Goal: Task Accomplishment & Management: Use online tool/utility

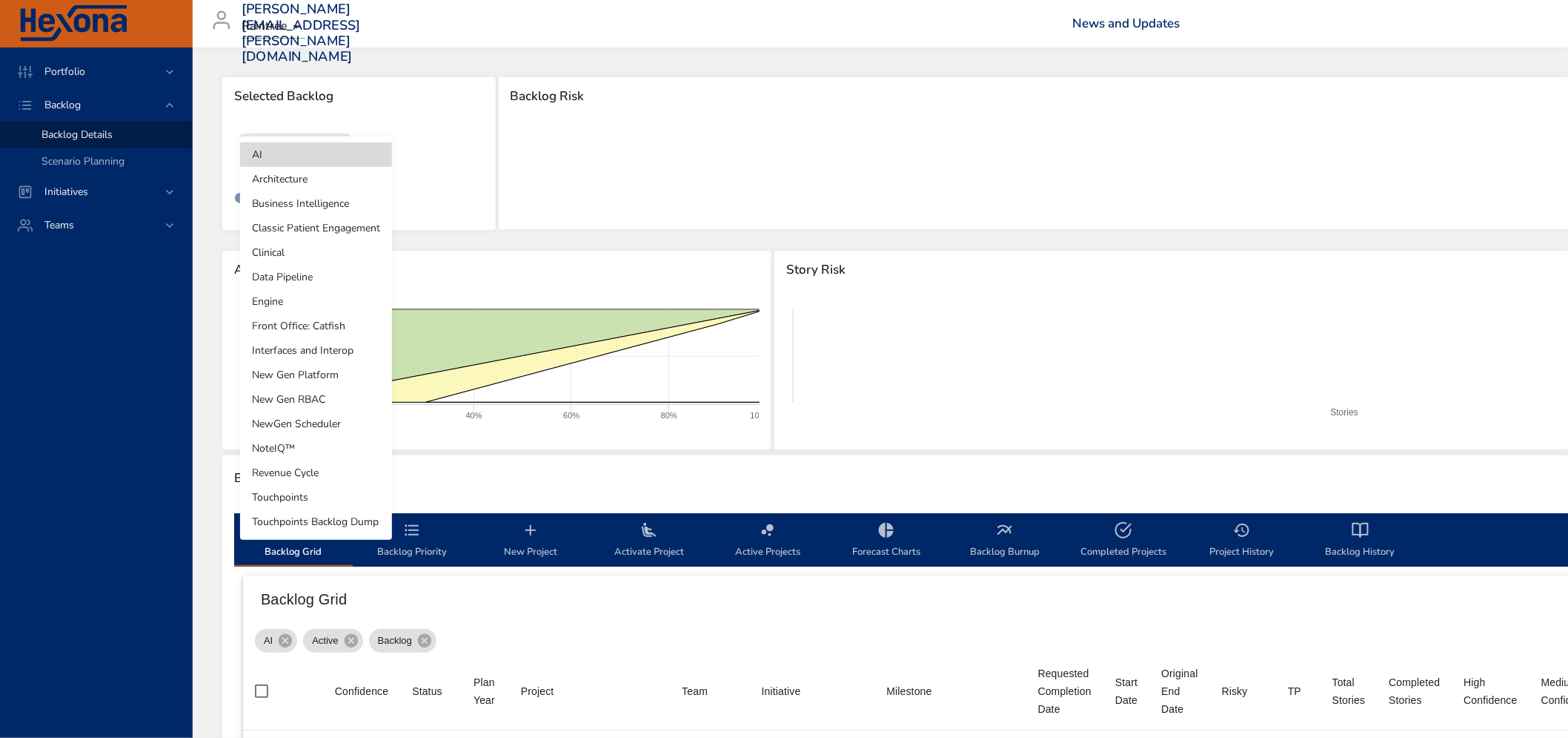
click at [319, 158] on body "Portfolio Backlog Backlog Details Scenario Planning Initiatives Teams [PERSON_N…" at bounding box center [784, 369] width 1568 height 738
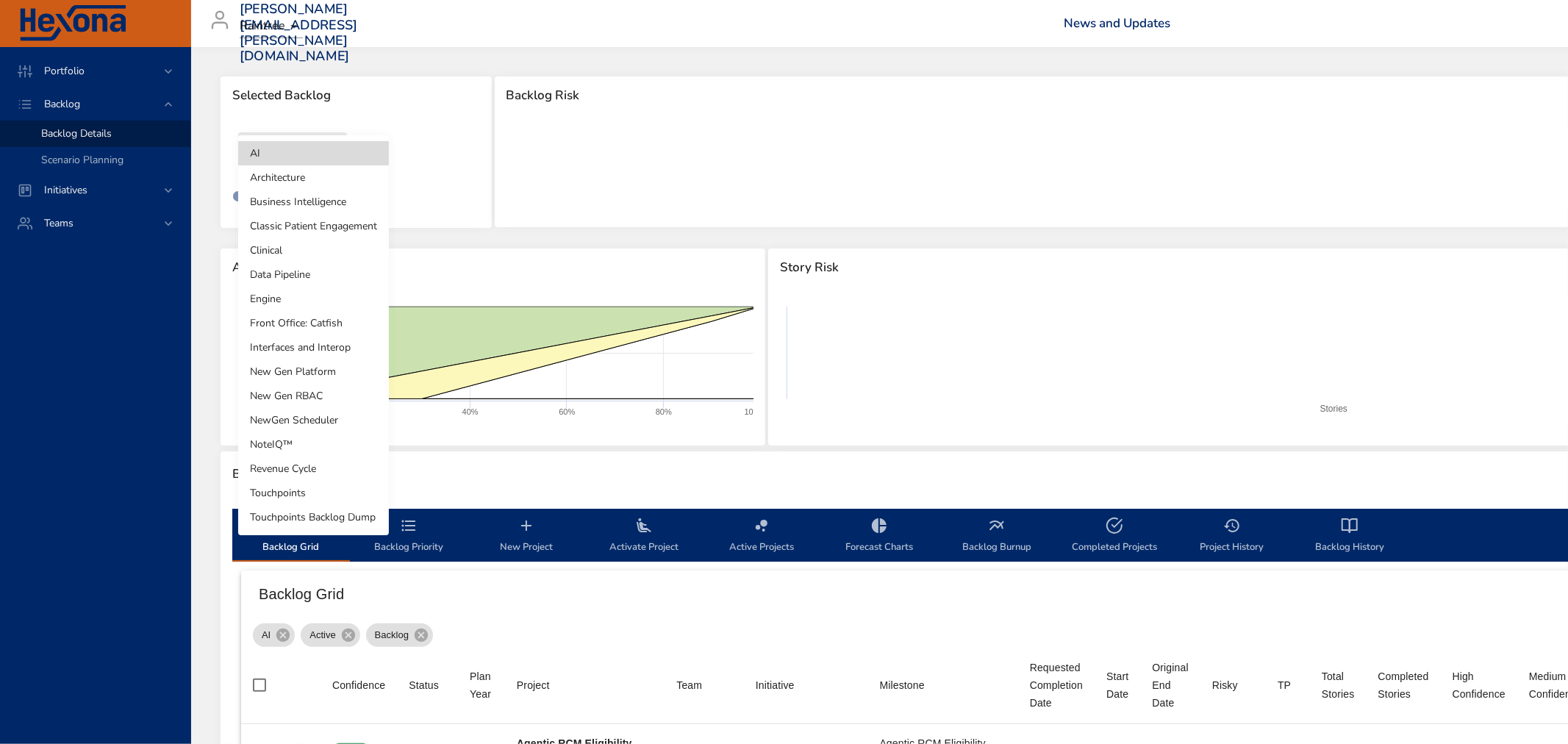
click at [278, 302] on li "Engine" at bounding box center [313, 299] width 150 height 25
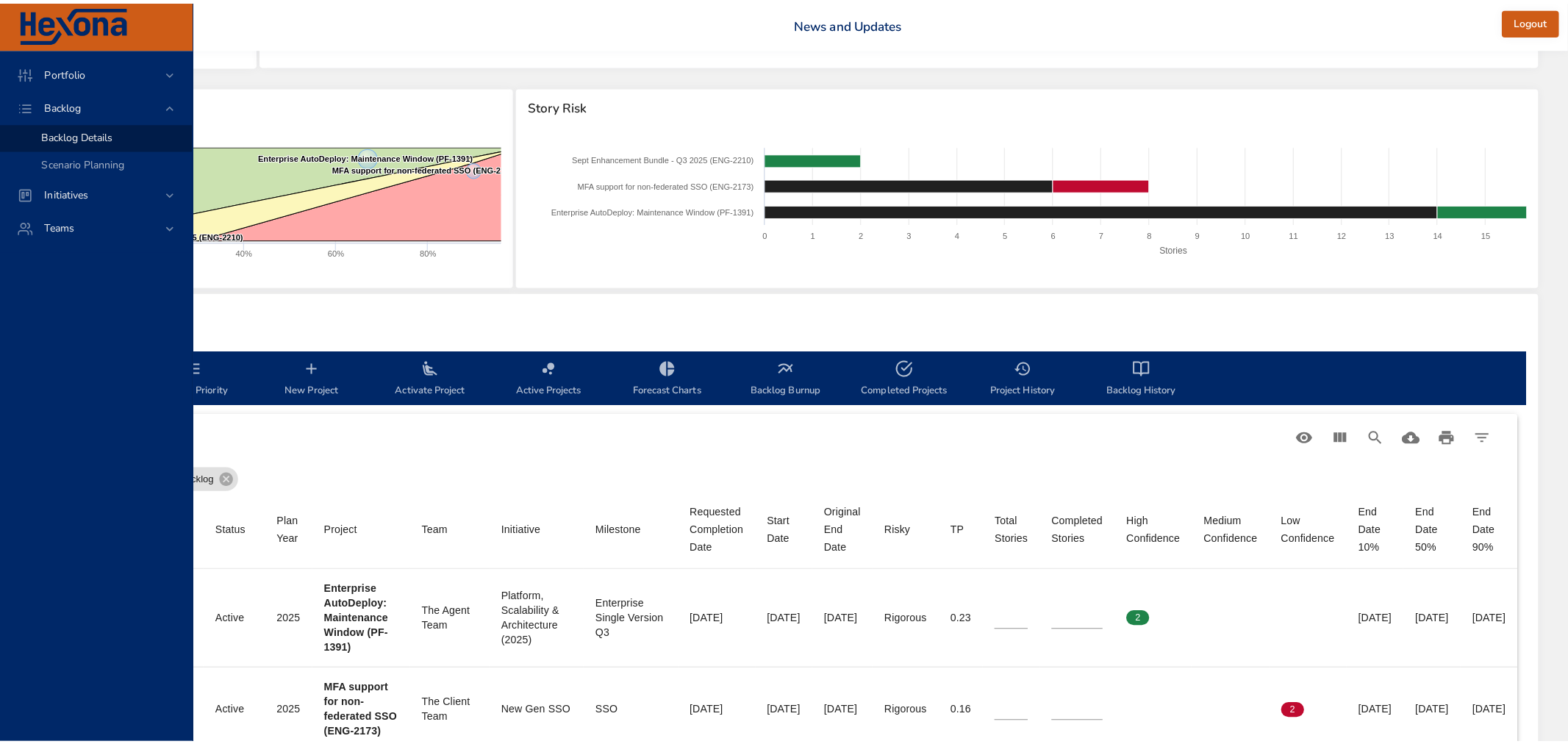
scroll to position [163, 272]
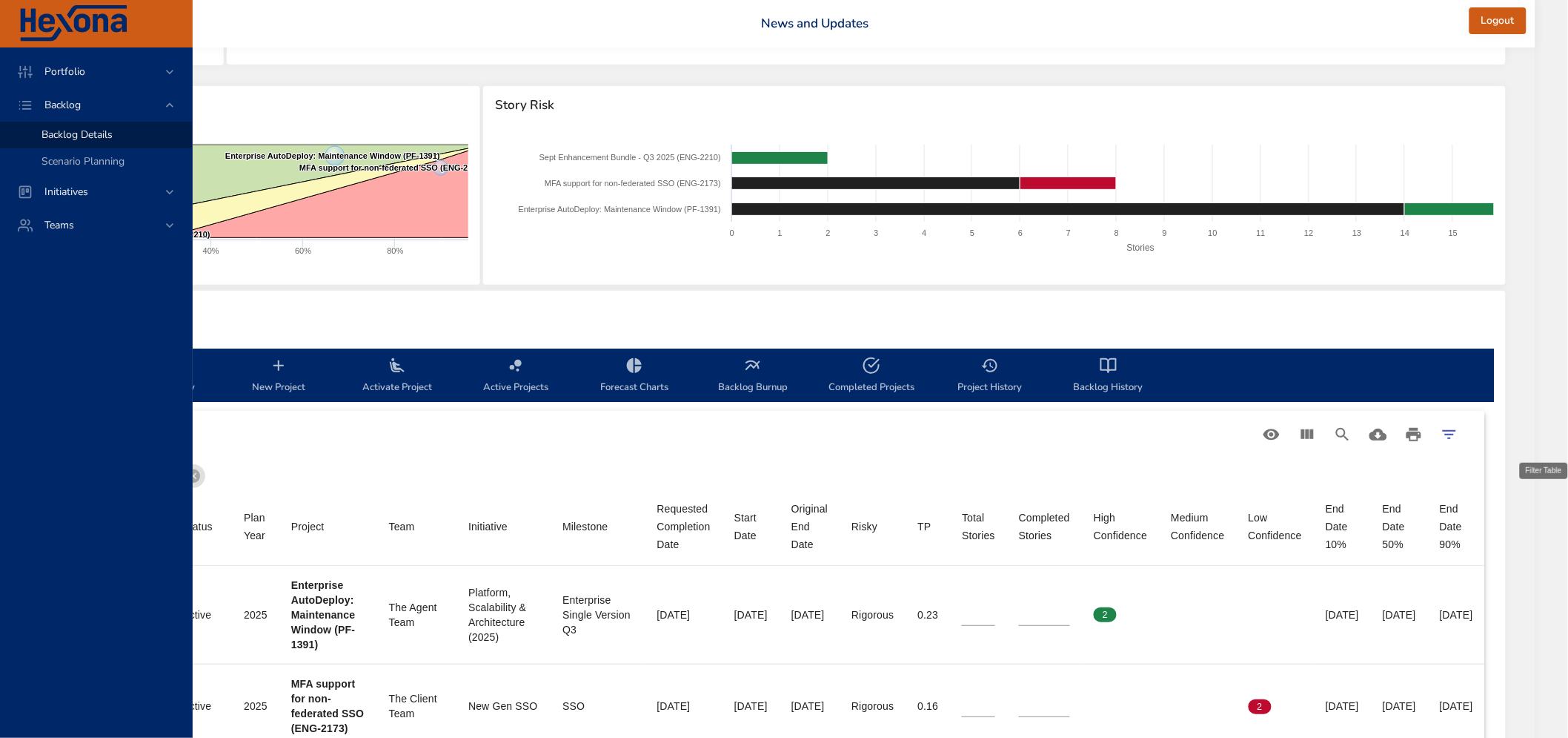
click at [1458, 429] on icon "Filter Table" at bounding box center [1449, 434] width 17 height 17
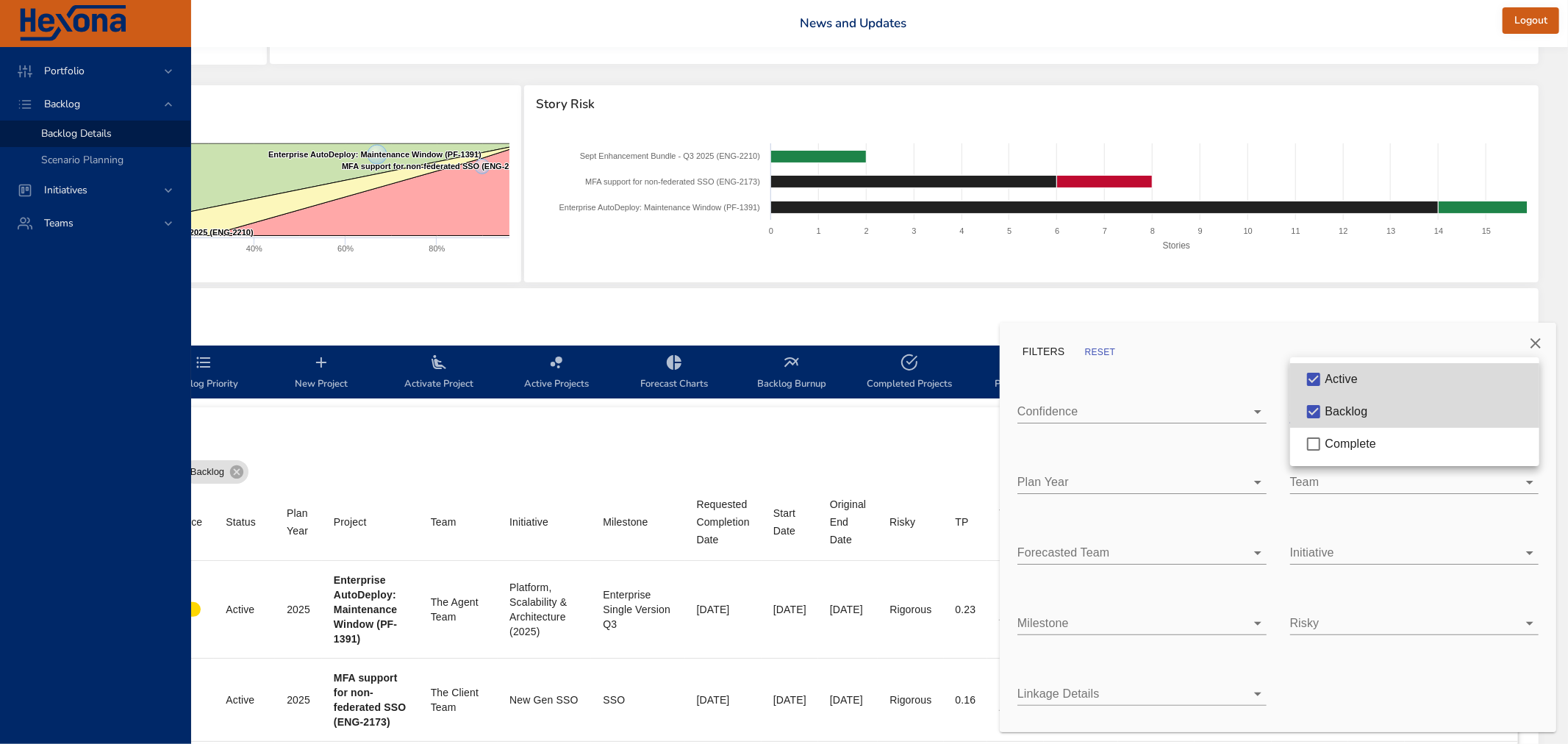
click at [1362, 399] on body "Portfolio Backlog Backlog Details Scenario Planning Initiatives Teams [PERSON_N…" at bounding box center [579, 209] width 1568 height 744
click at [1336, 444] on span "Complete" at bounding box center [1351, 443] width 52 height 12
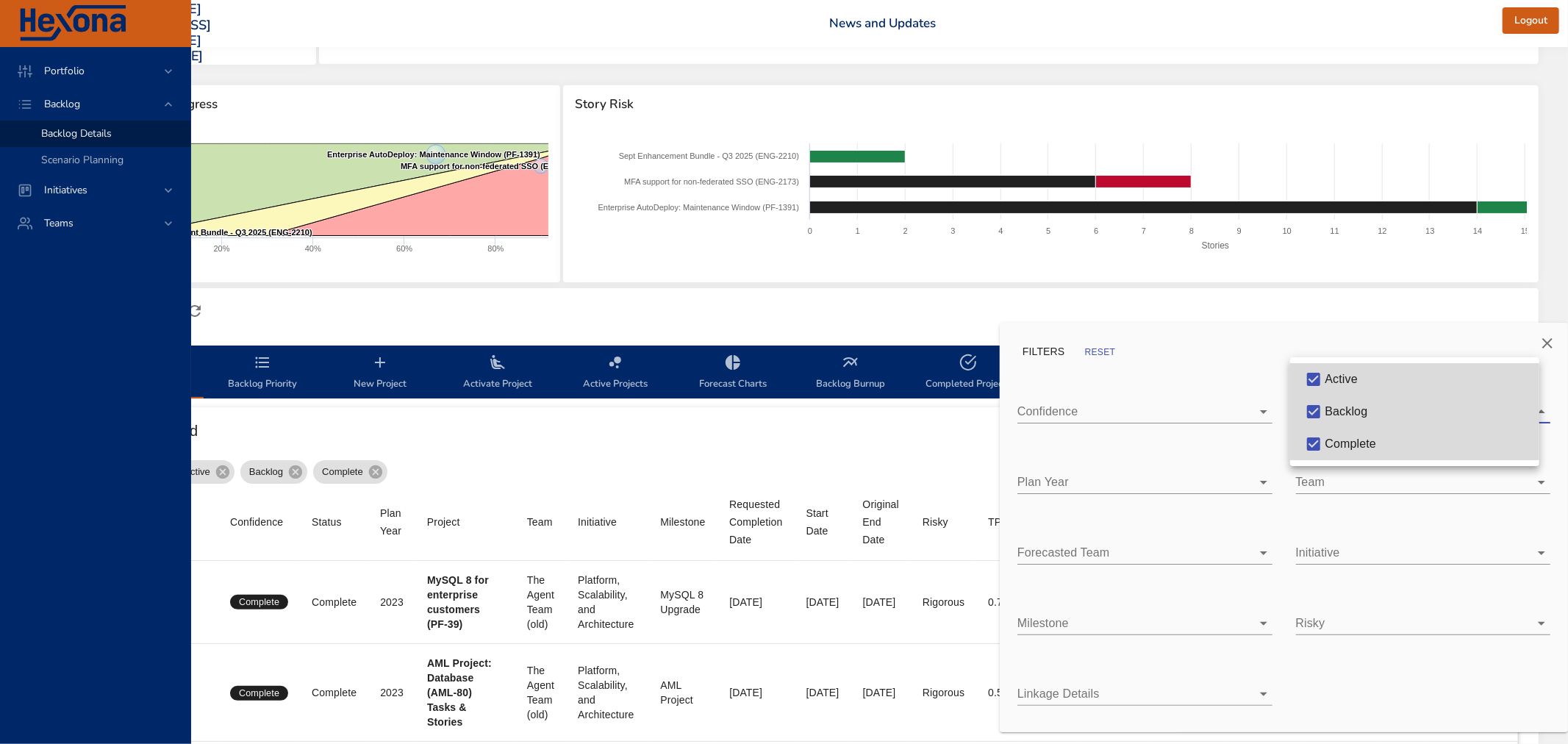
type input "**"
type input "*"
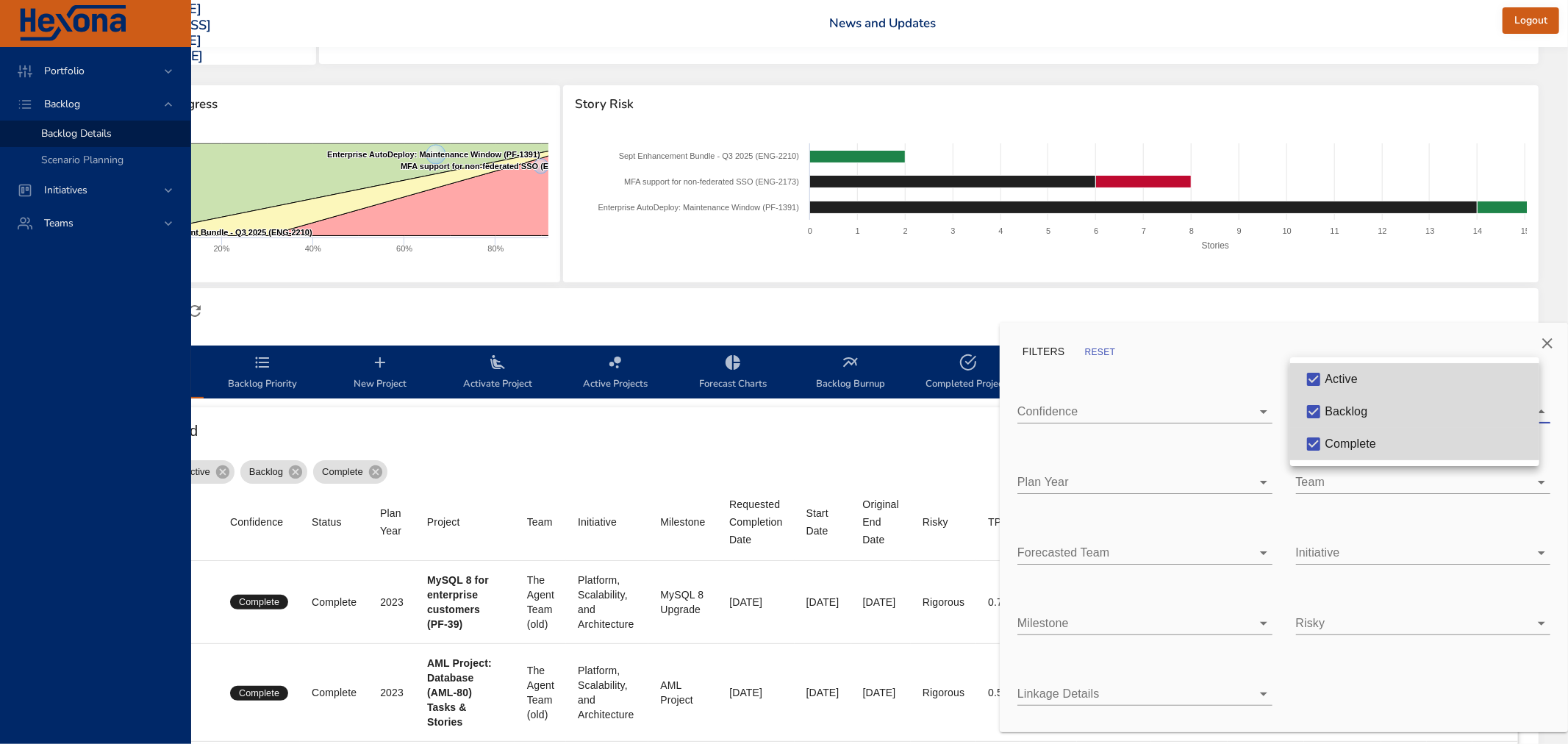
type input "*"
type input "**"
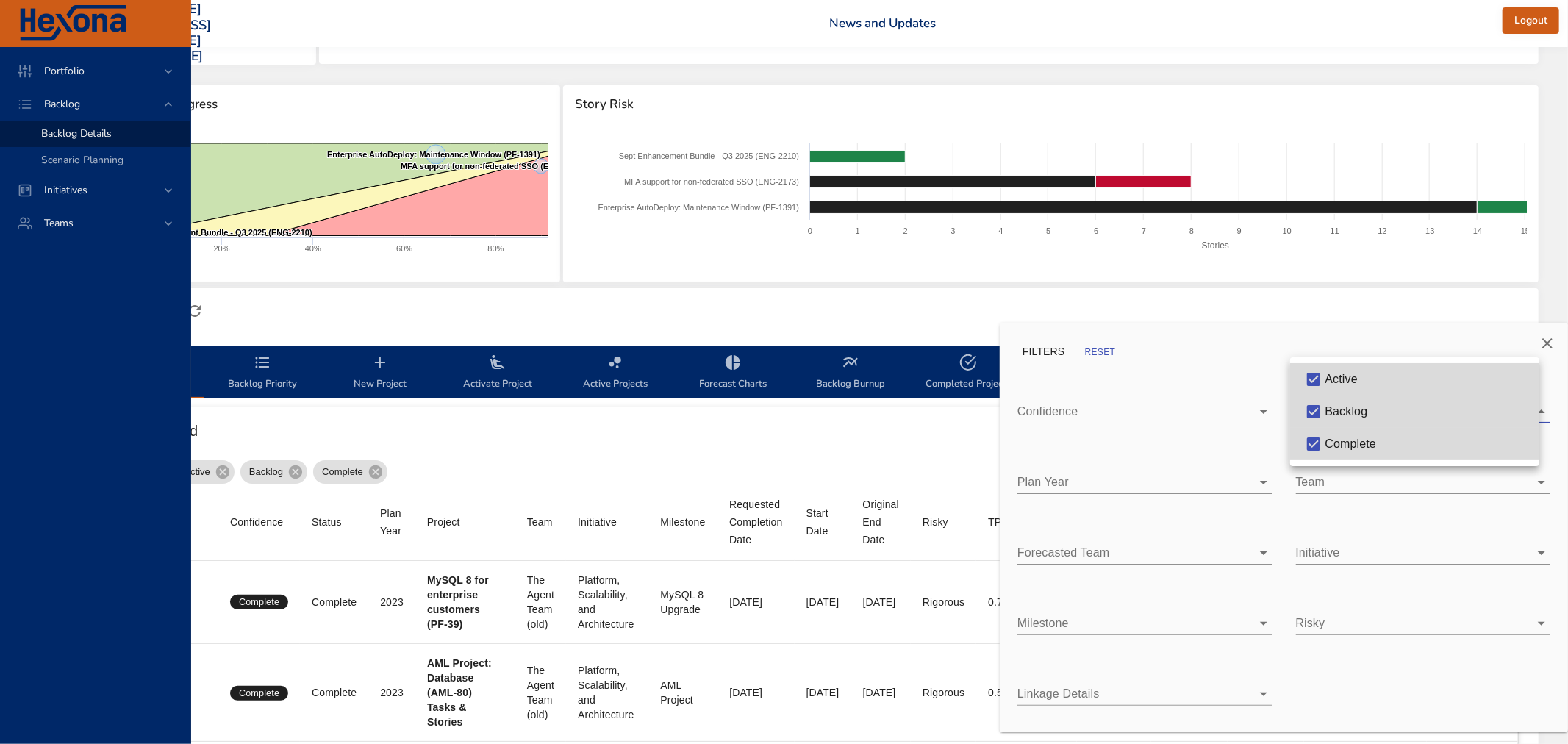
type input "**"
type input "*"
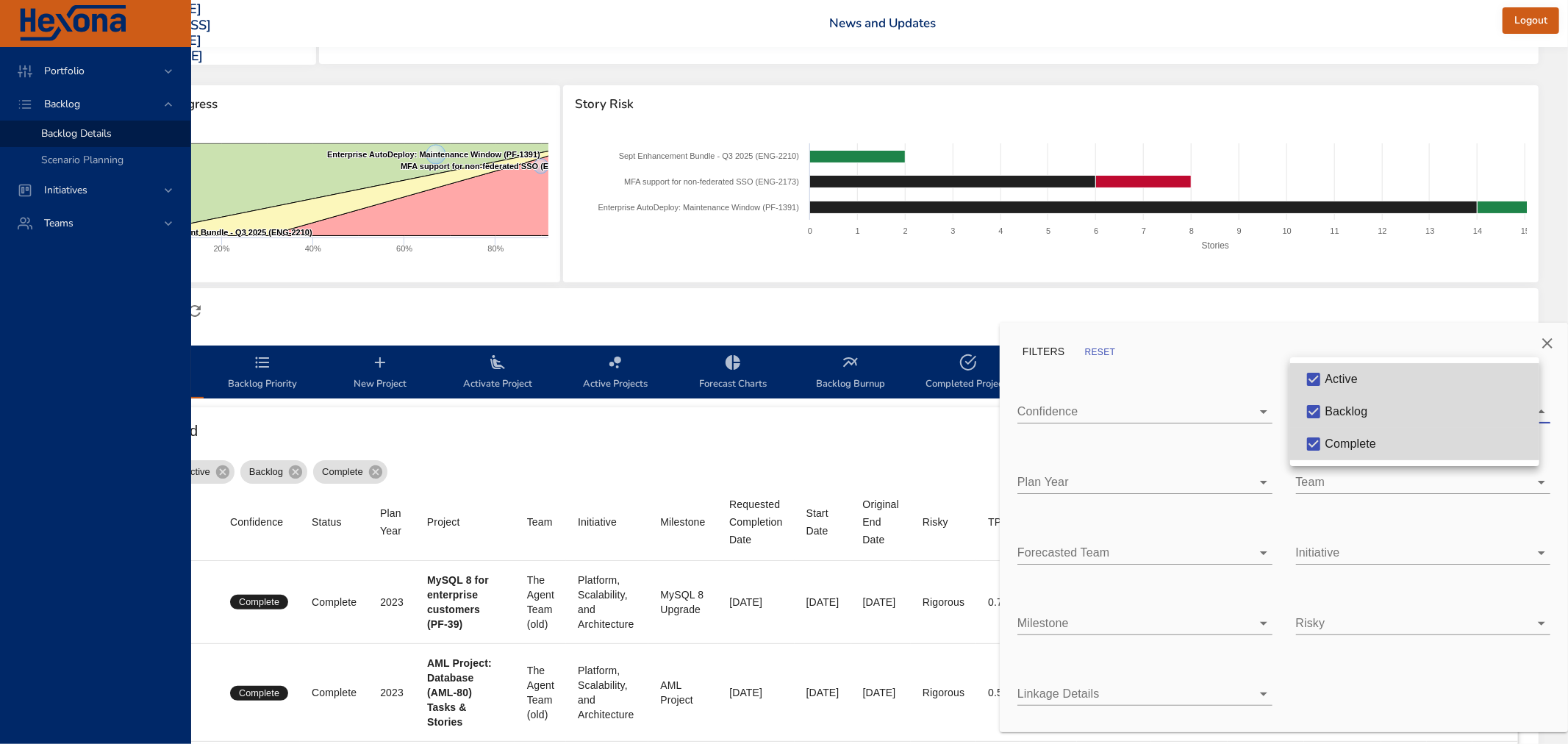
type input "*"
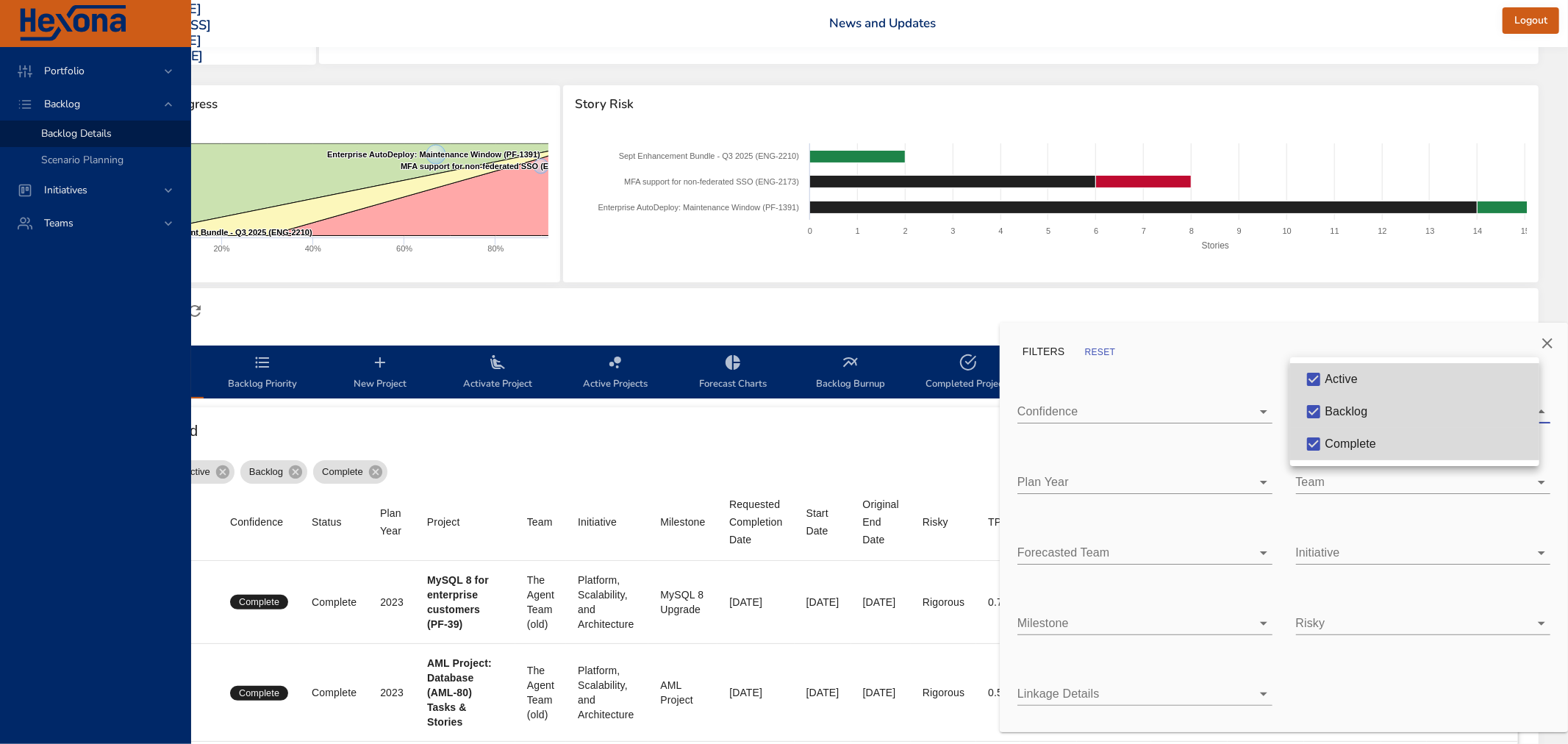
type input "*"
type input "**"
type input "*"
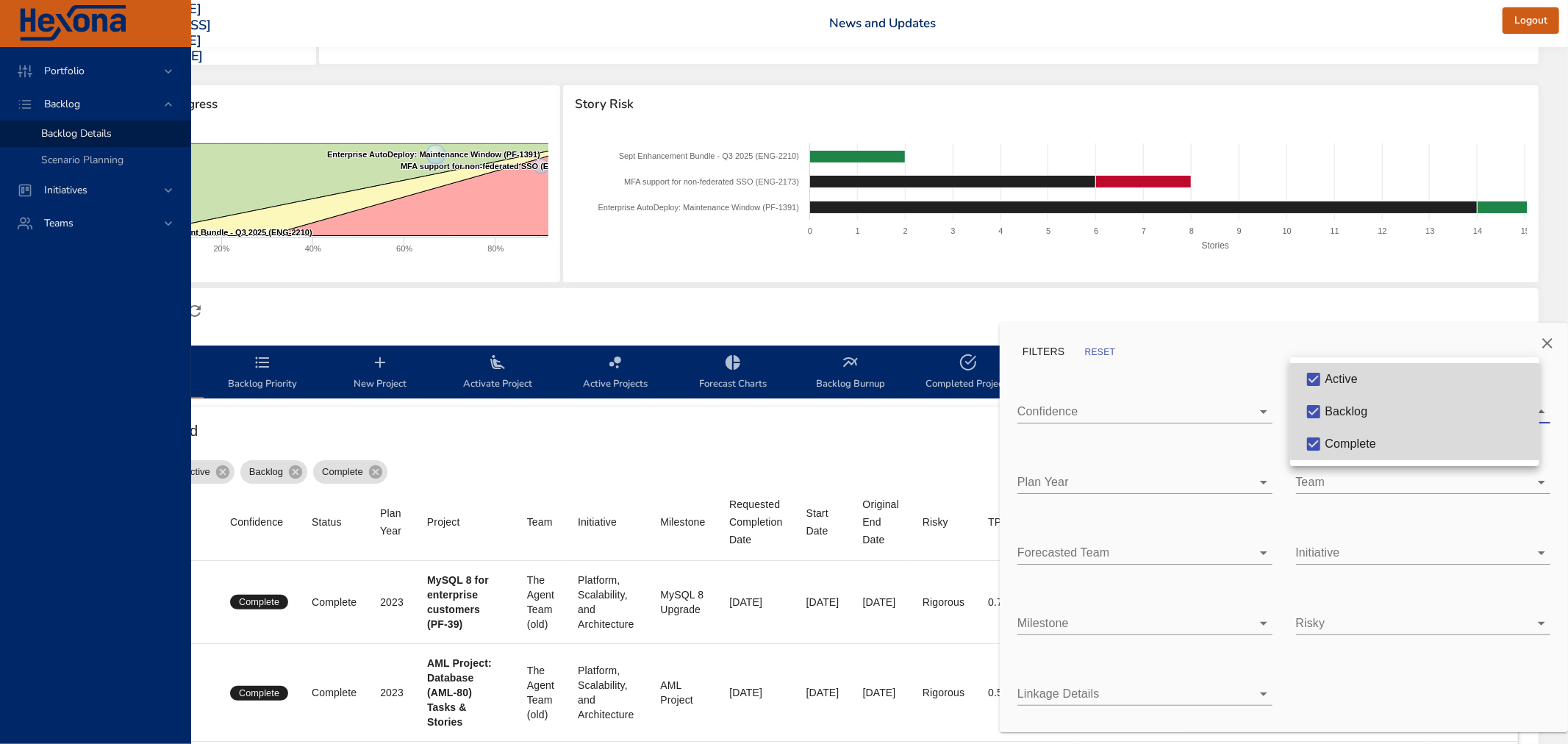
type input "*"
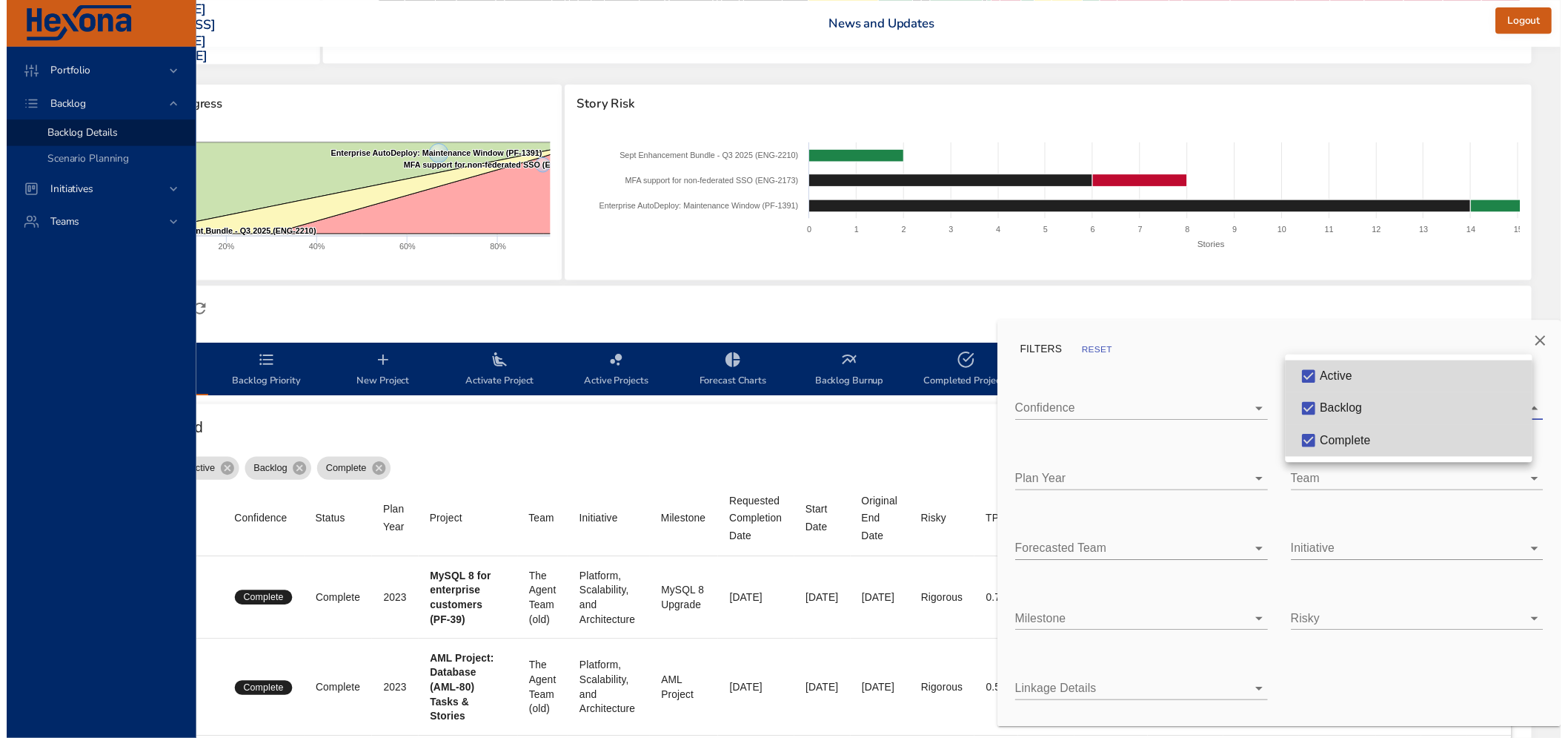
scroll to position [164, 183]
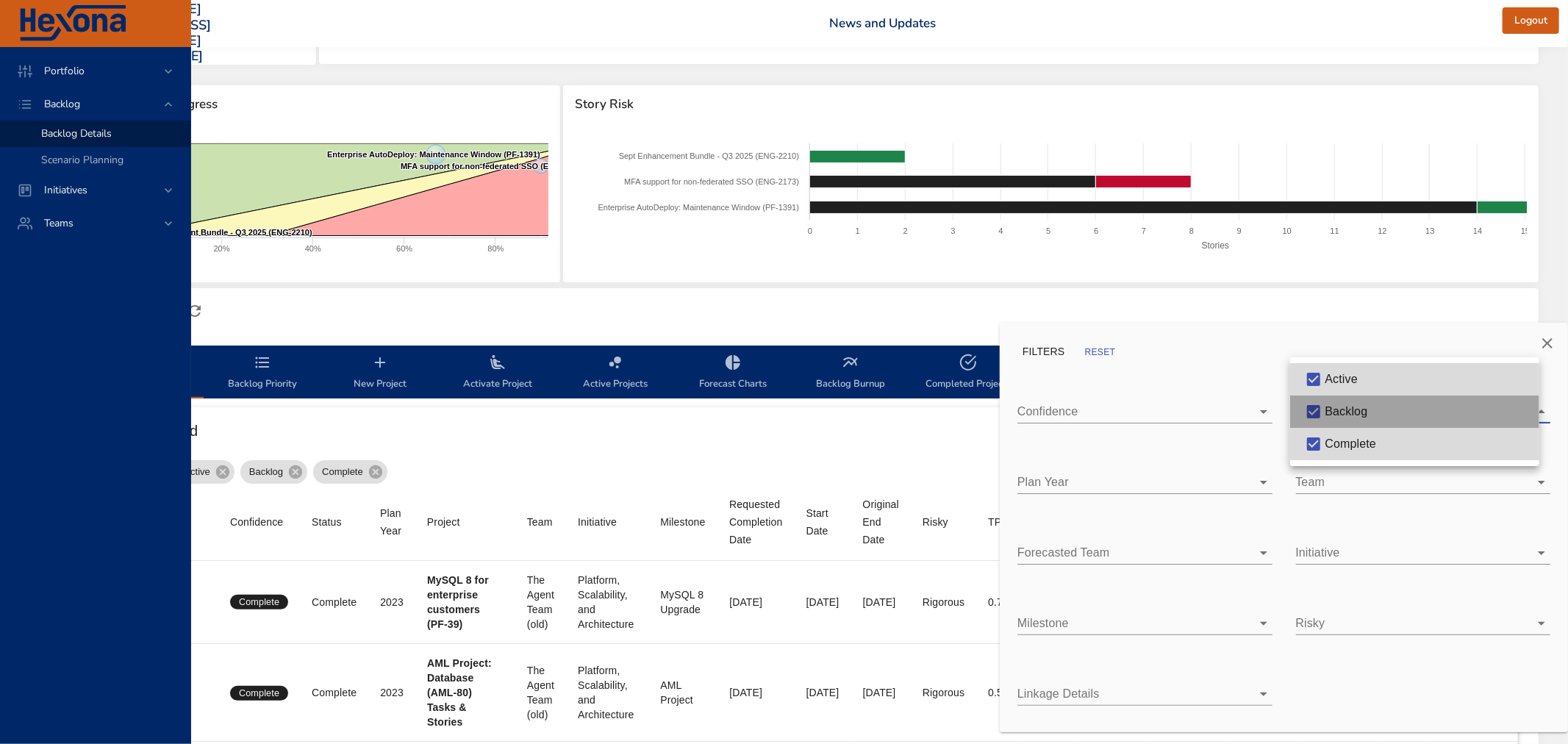
click at [1339, 414] on span "Backlog" at bounding box center [1347, 411] width 43 height 12
click at [1341, 383] on span "Active" at bounding box center [1341, 378] width 32 height 12
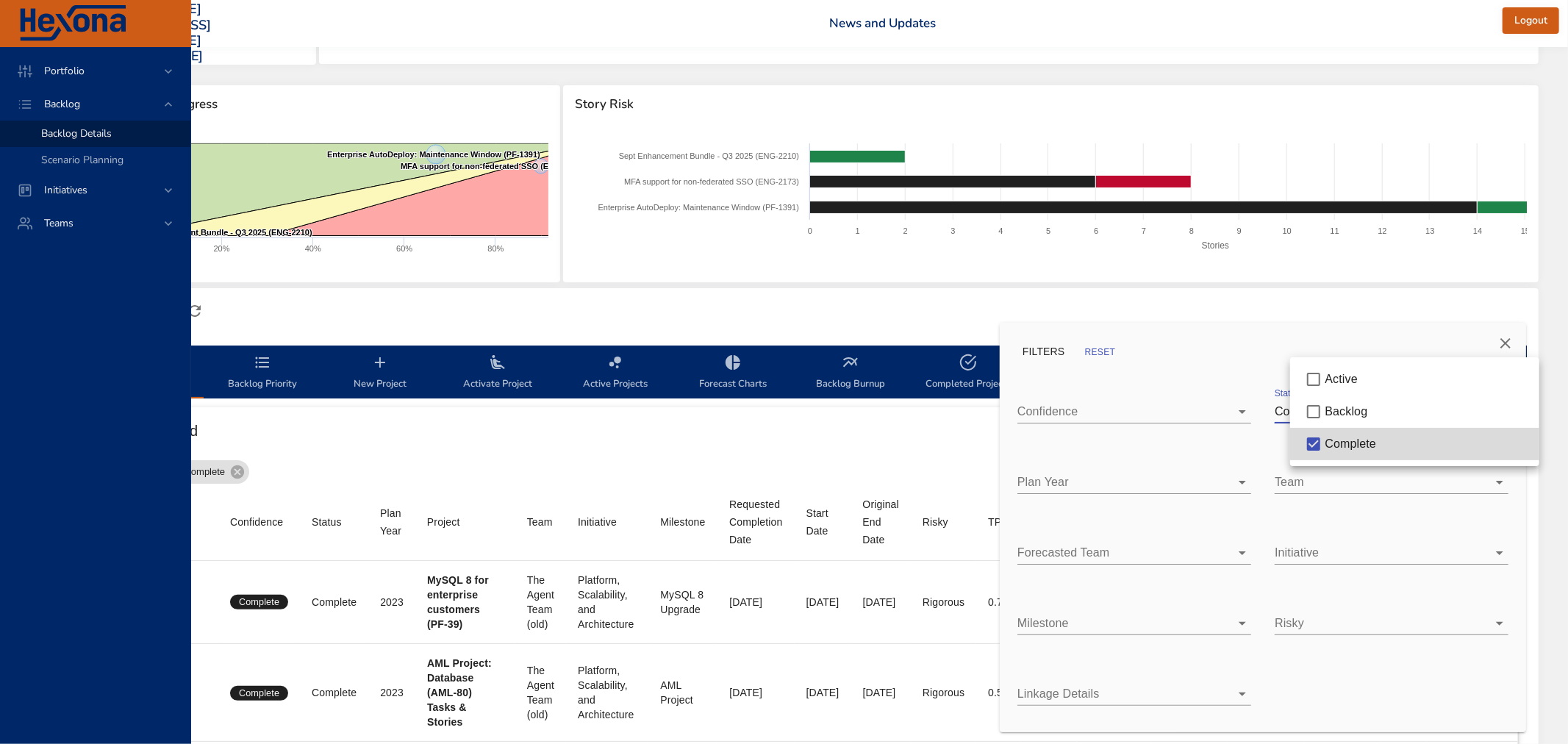
click at [1346, 479] on div at bounding box center [784, 372] width 1568 height 744
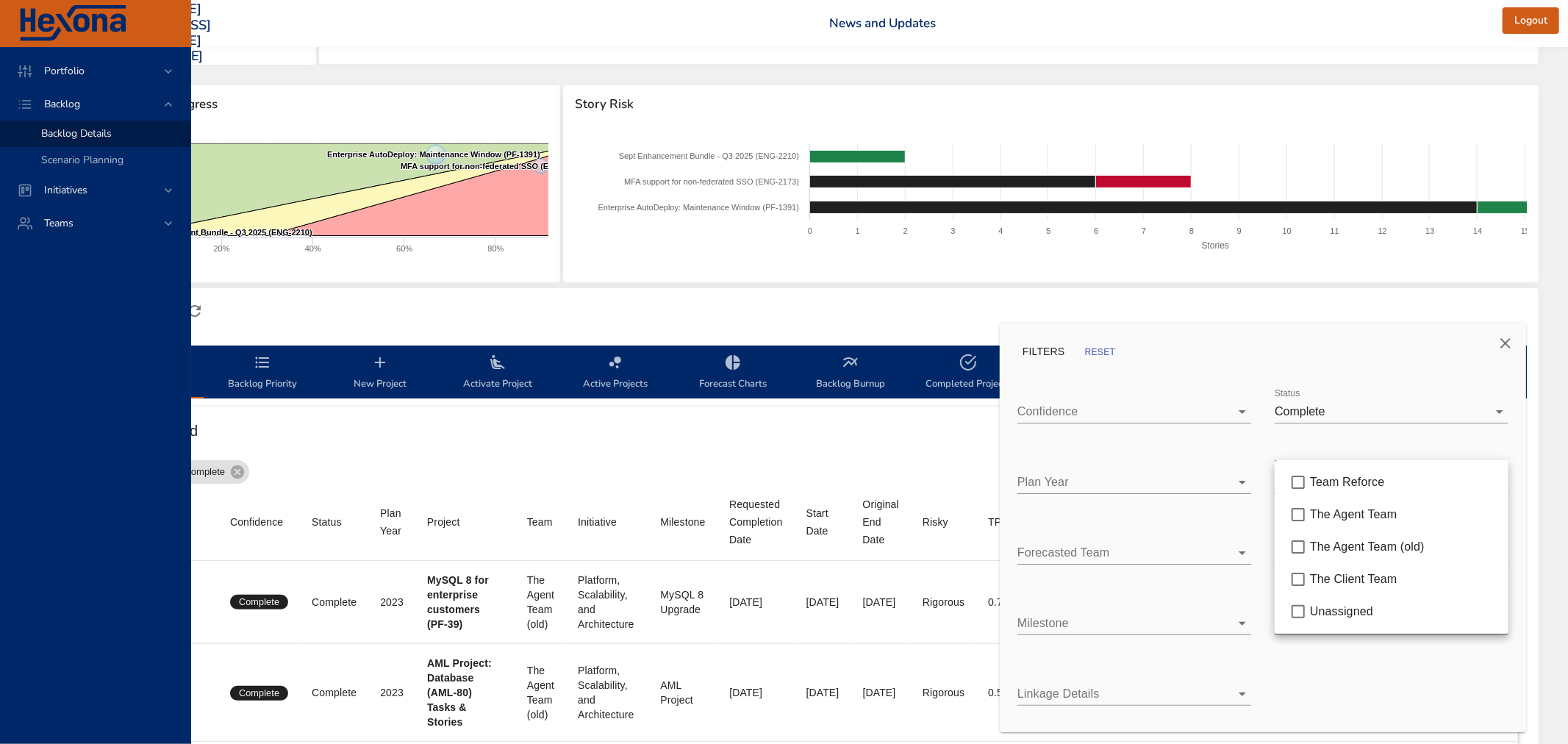
click at [1346, 479] on body "Portfolio Backlog Backlog Details Scenario Planning Initiatives Teams [PERSON_N…" at bounding box center [637, 209] width 1568 height 744
click at [1342, 518] on span "The Agent Team" at bounding box center [1353, 514] width 86 height 12
type input "*"
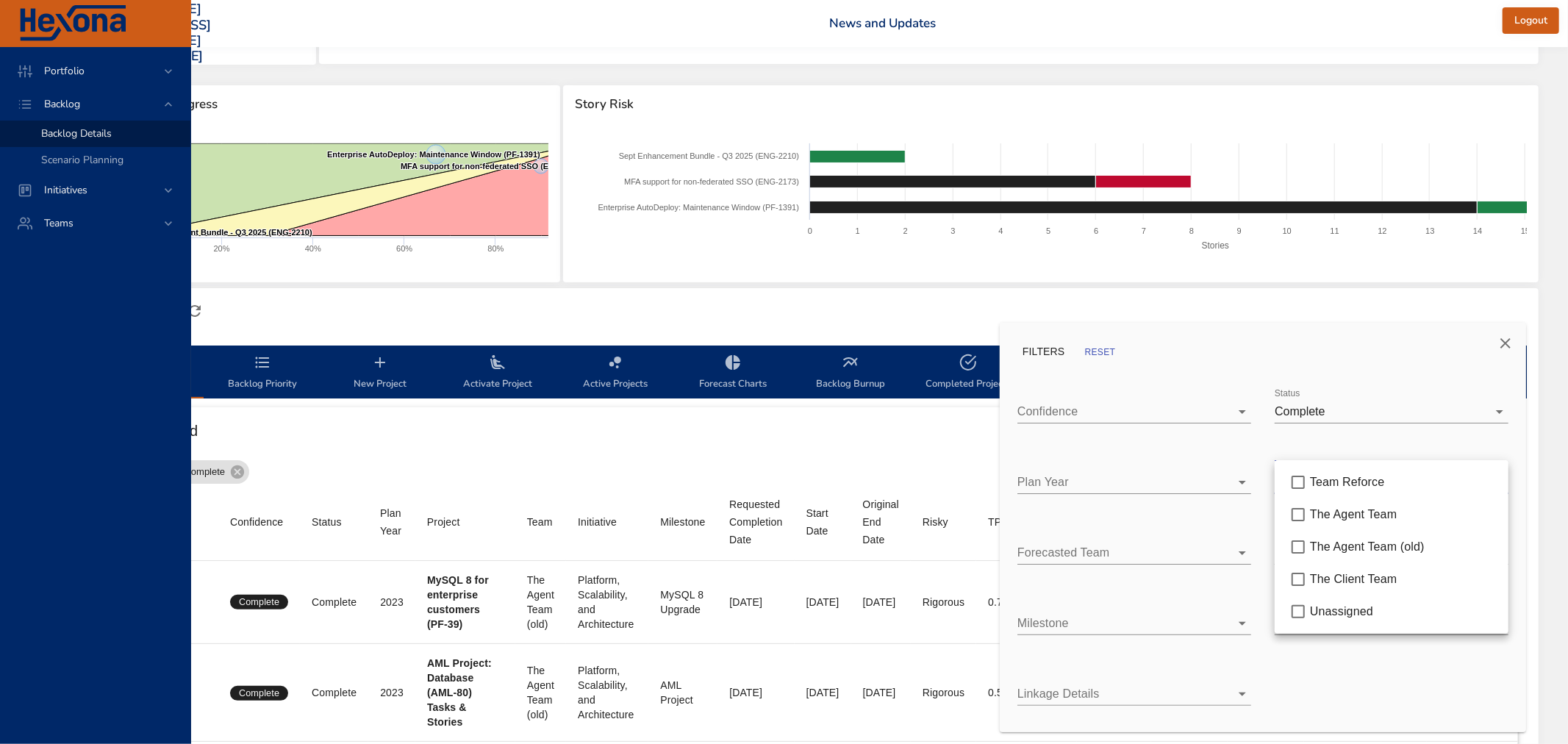
type input "*"
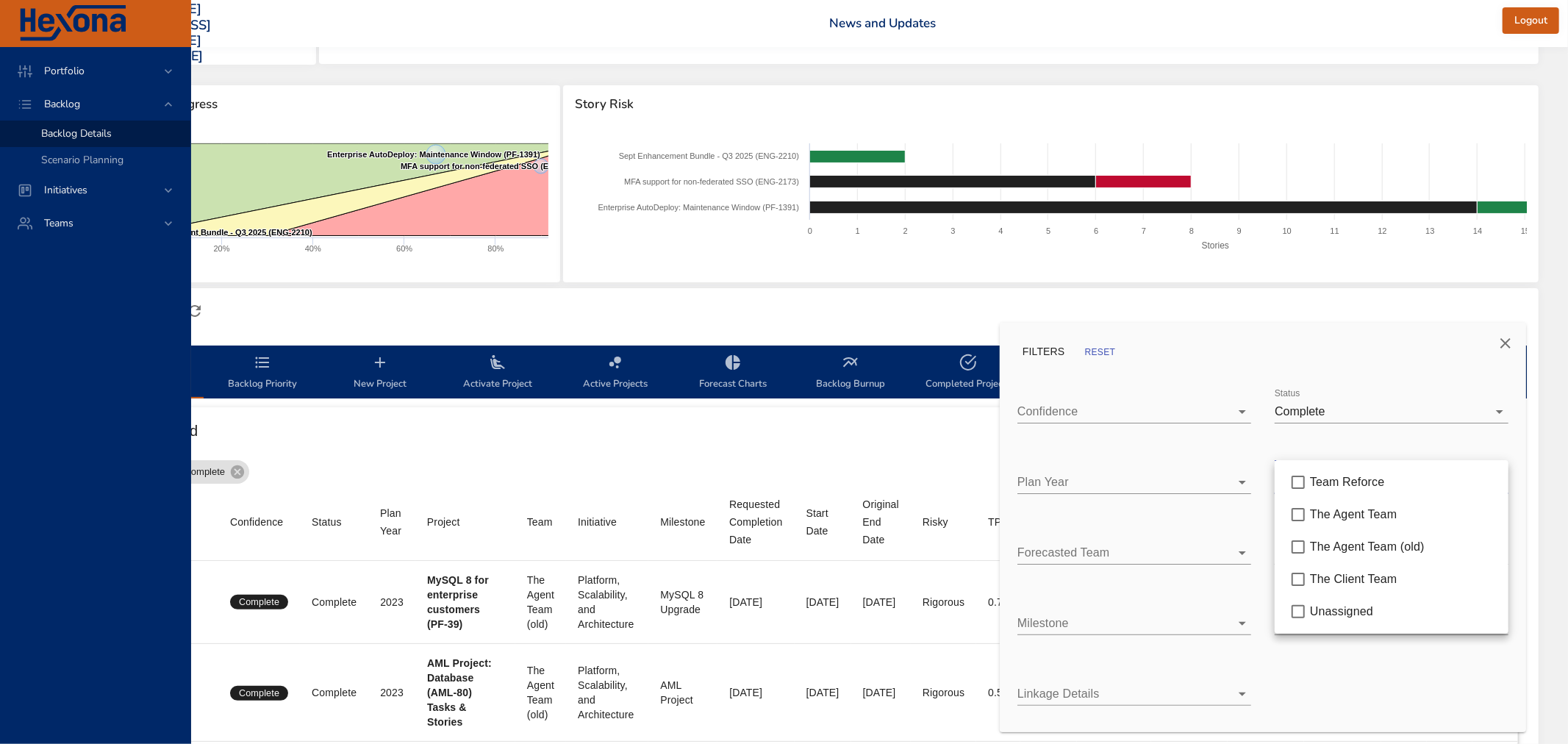
type input "*"
type input "**"
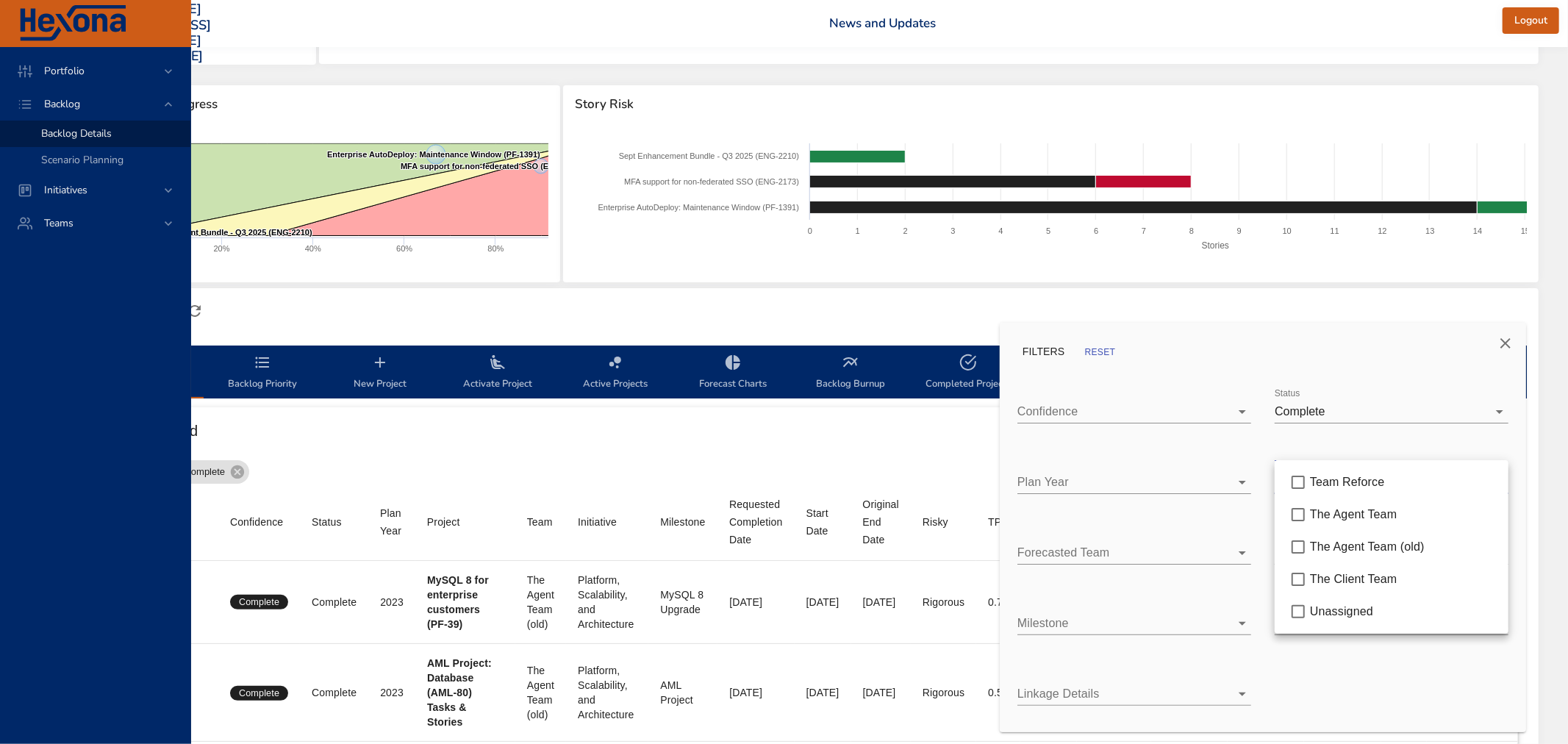
type input "**"
type input "*"
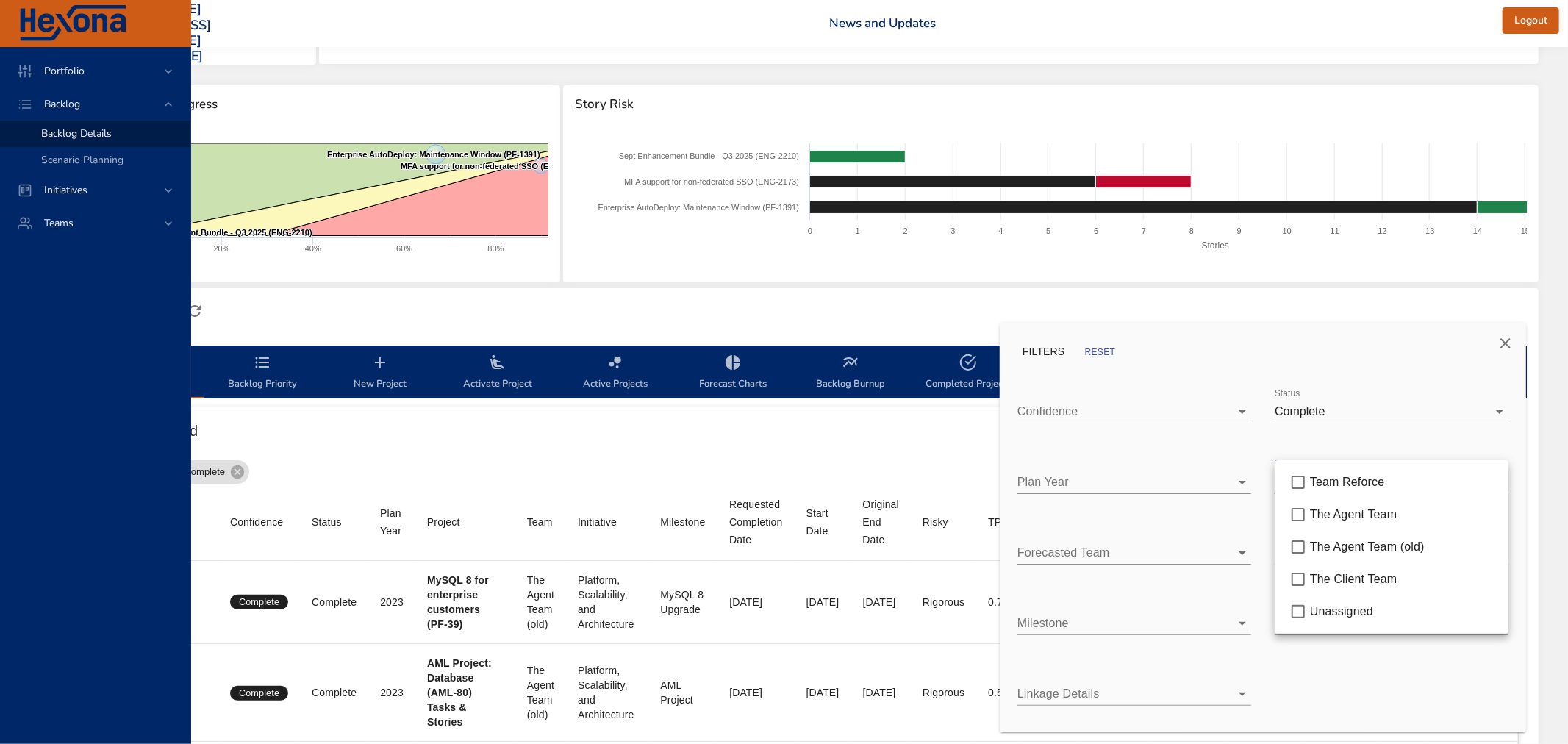
type input "*"
type input "**"
type input "*"
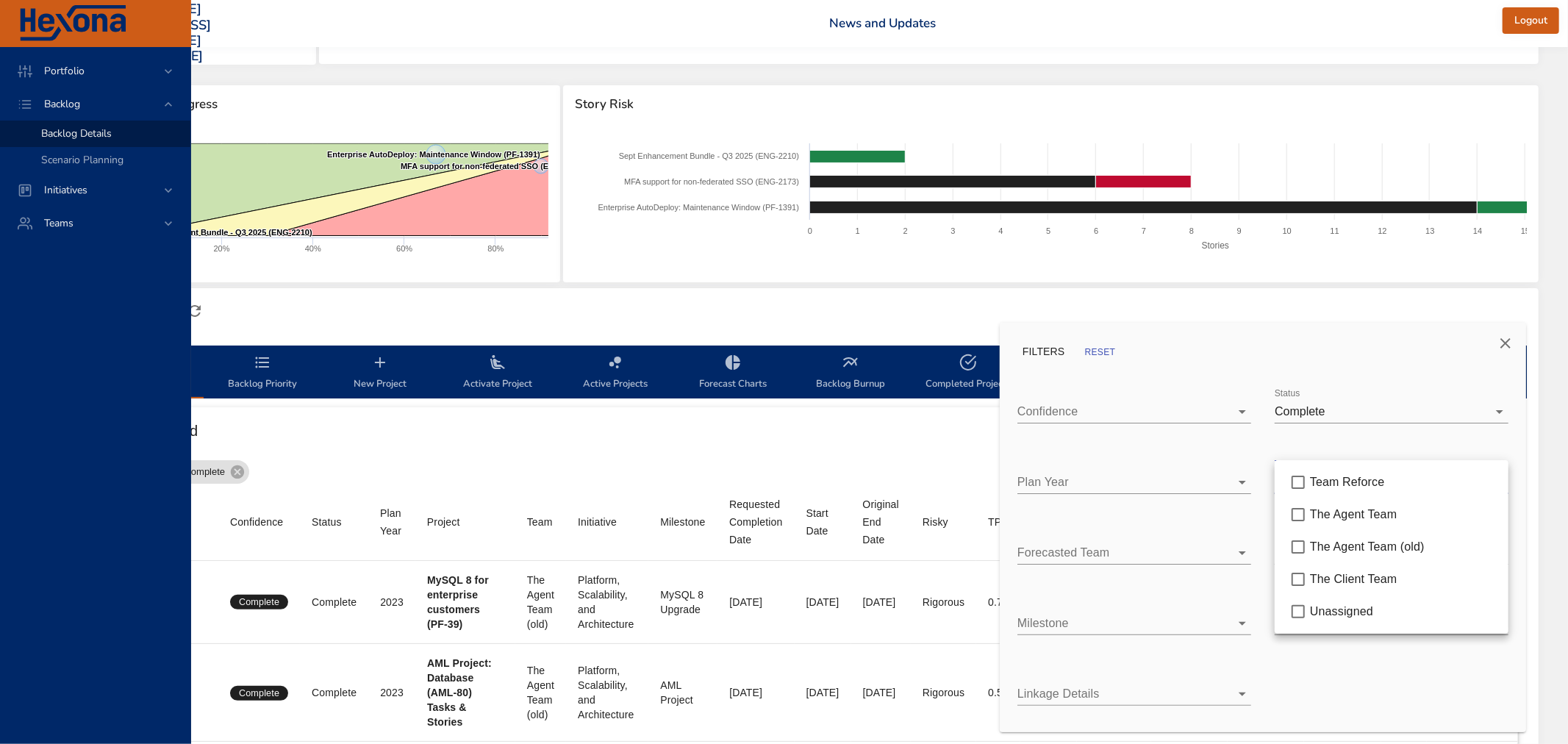
type input "*"
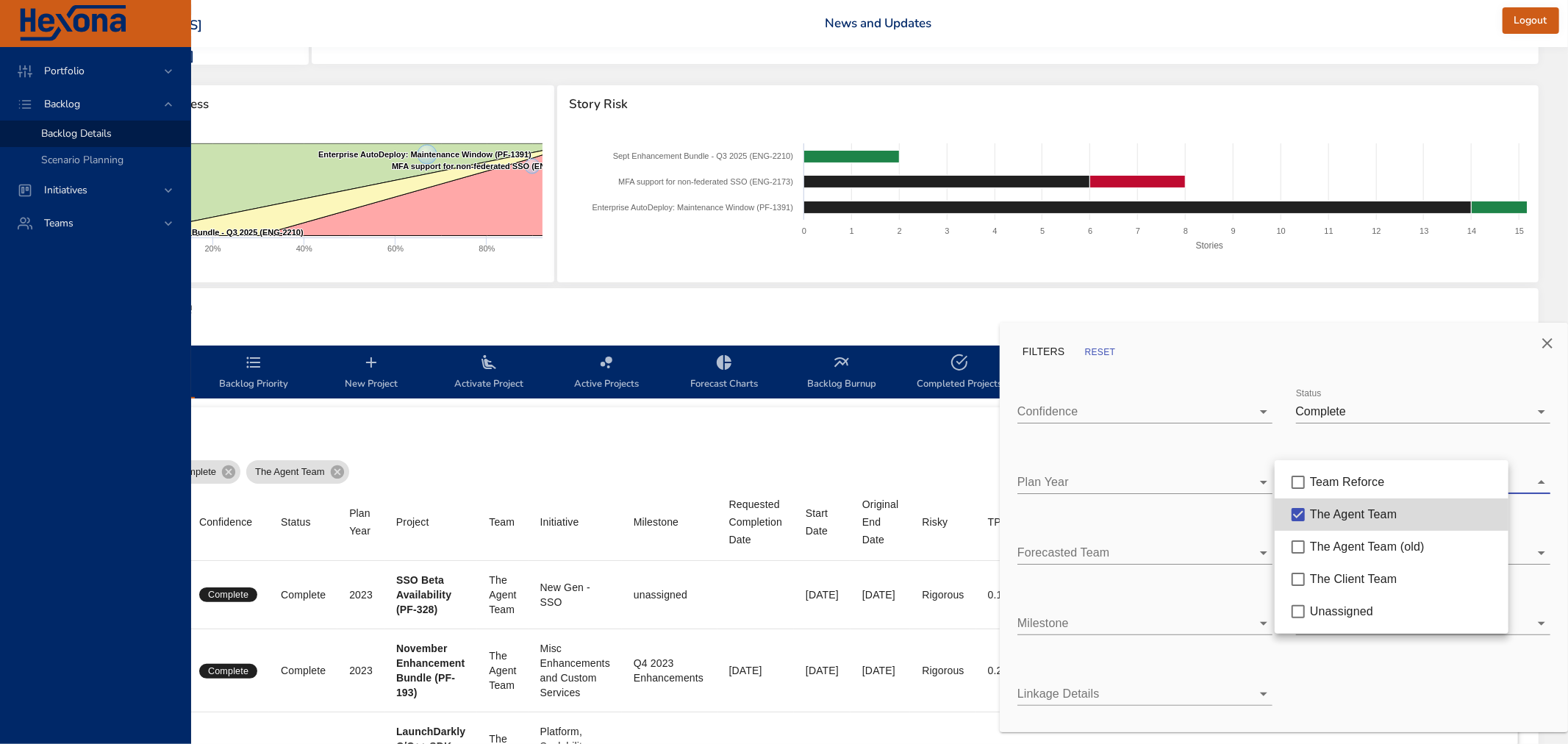
click at [1112, 481] on div at bounding box center [784, 372] width 1568 height 744
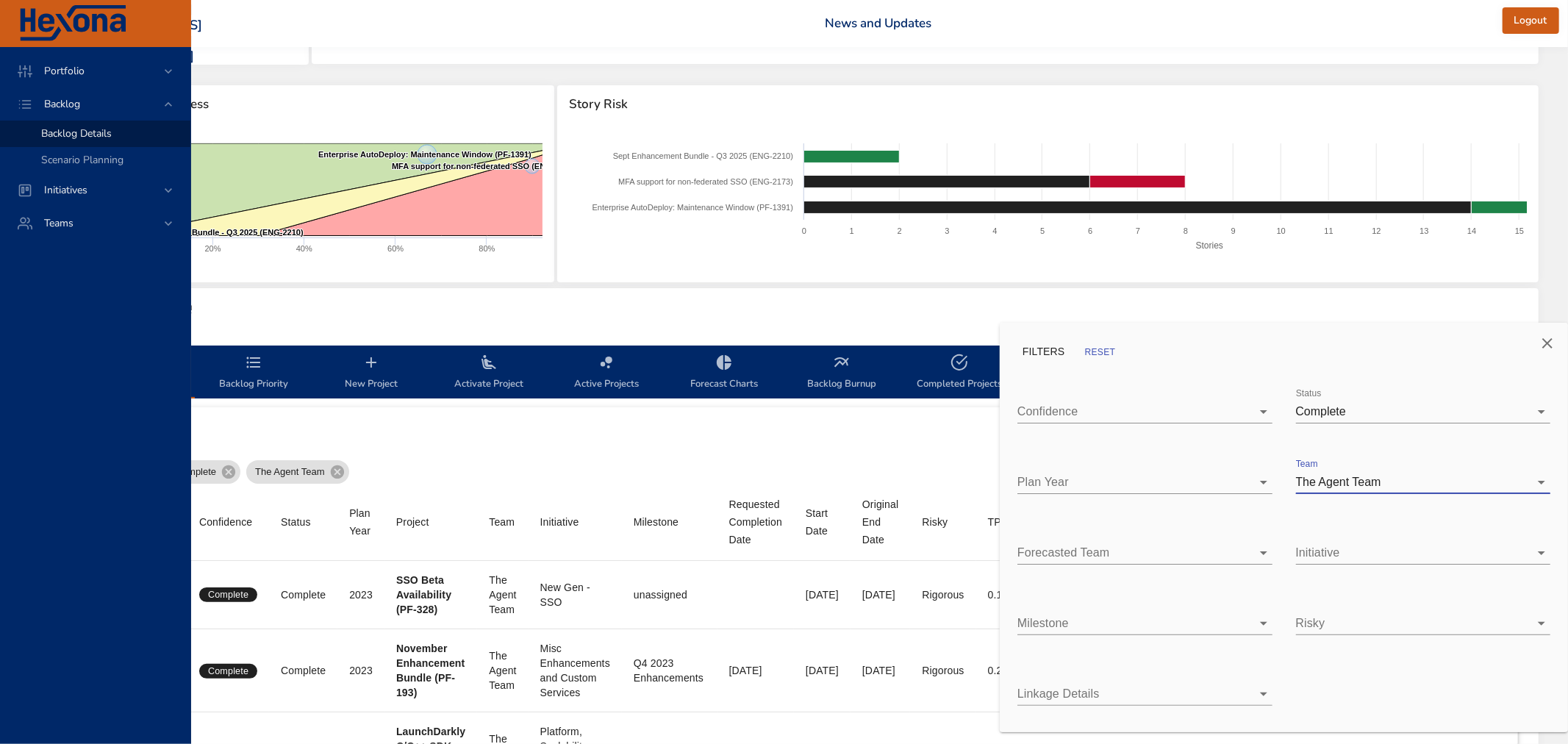
click at [1110, 474] on body "Portfolio Backlog Backlog Details Scenario Planning Initiatives Teams [PERSON_N…" at bounding box center [628, 209] width 1568 height 744
click at [1093, 541] on div "2025" at bounding box center [1156, 546] width 208 height 17
type input "*"
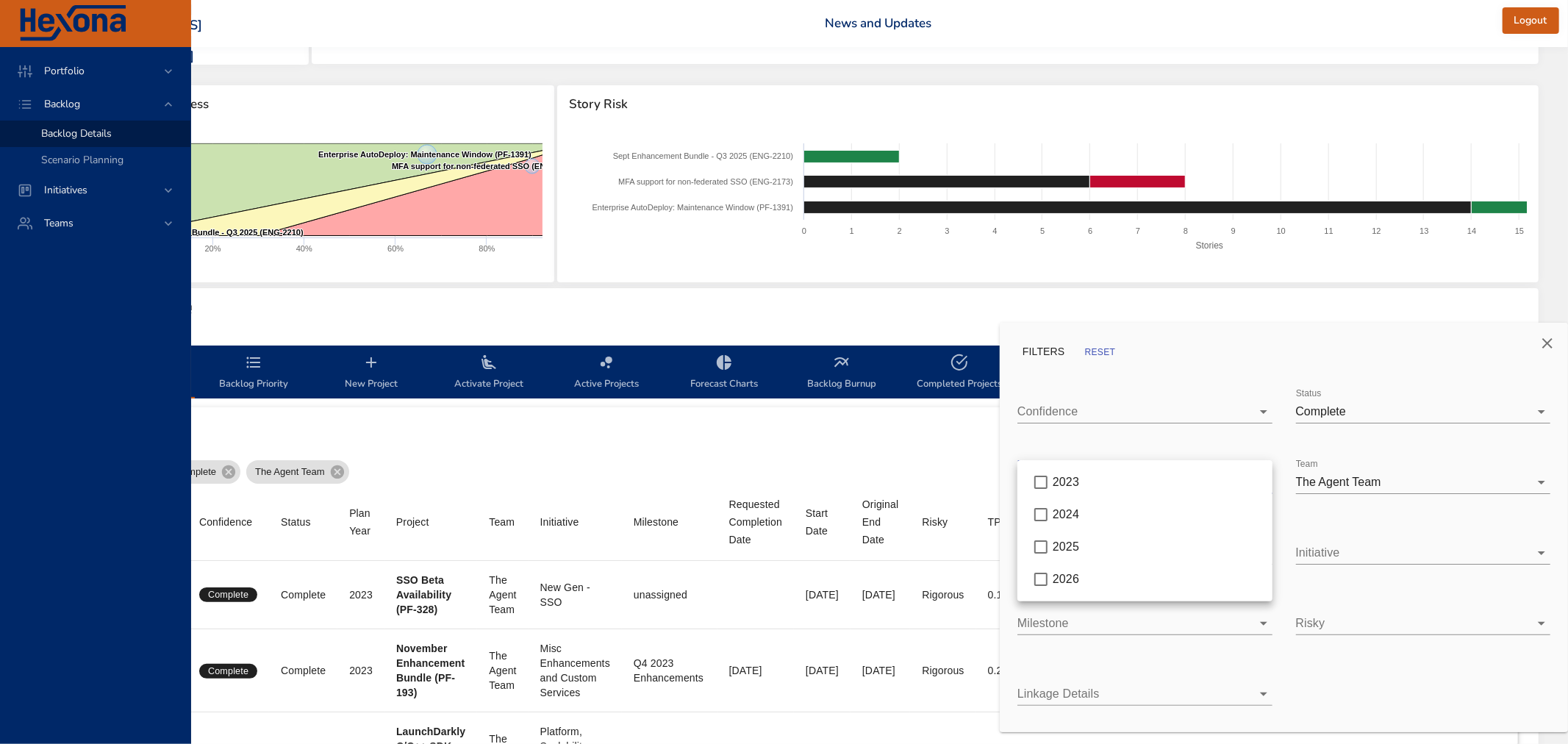
type input "*"
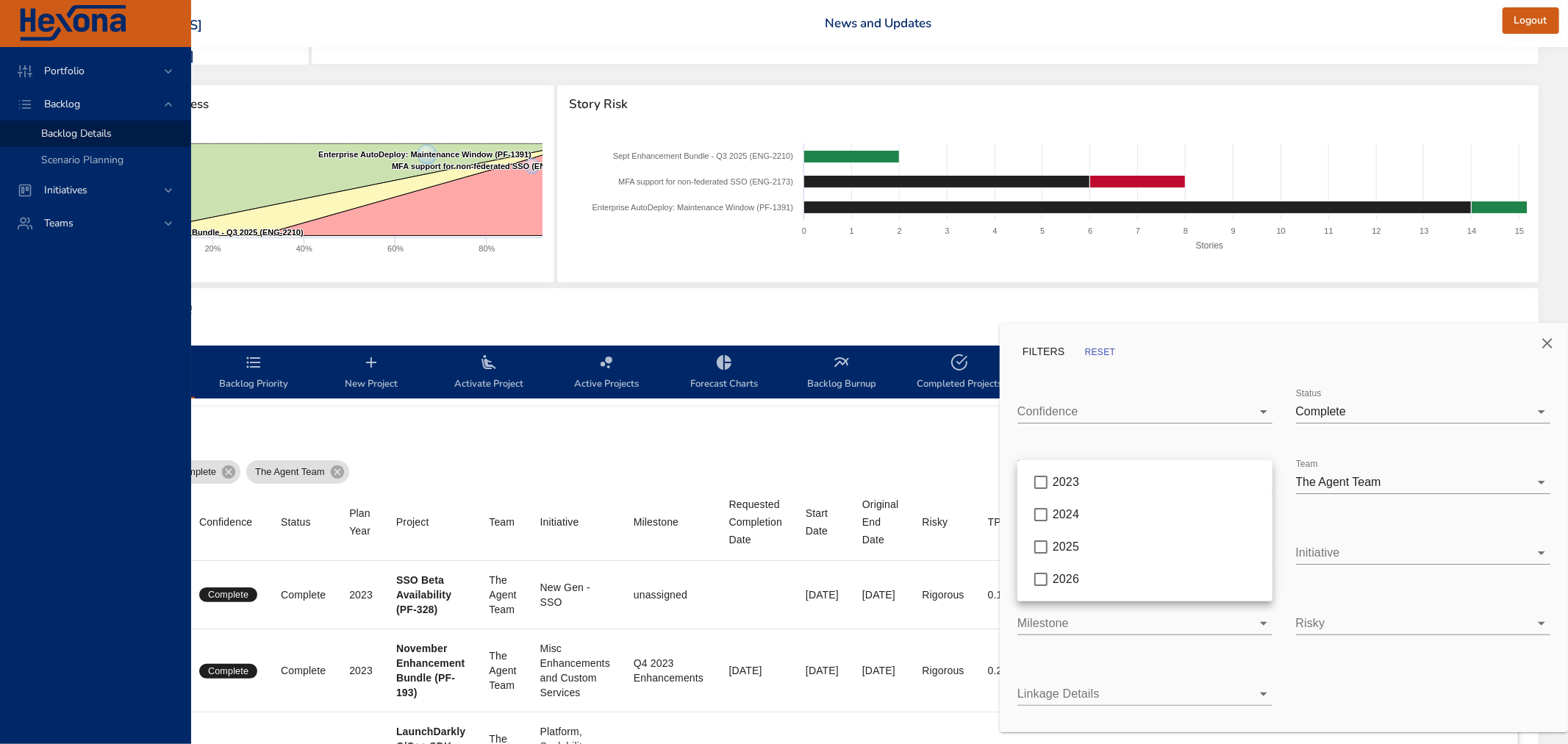
type input "**"
type input "*"
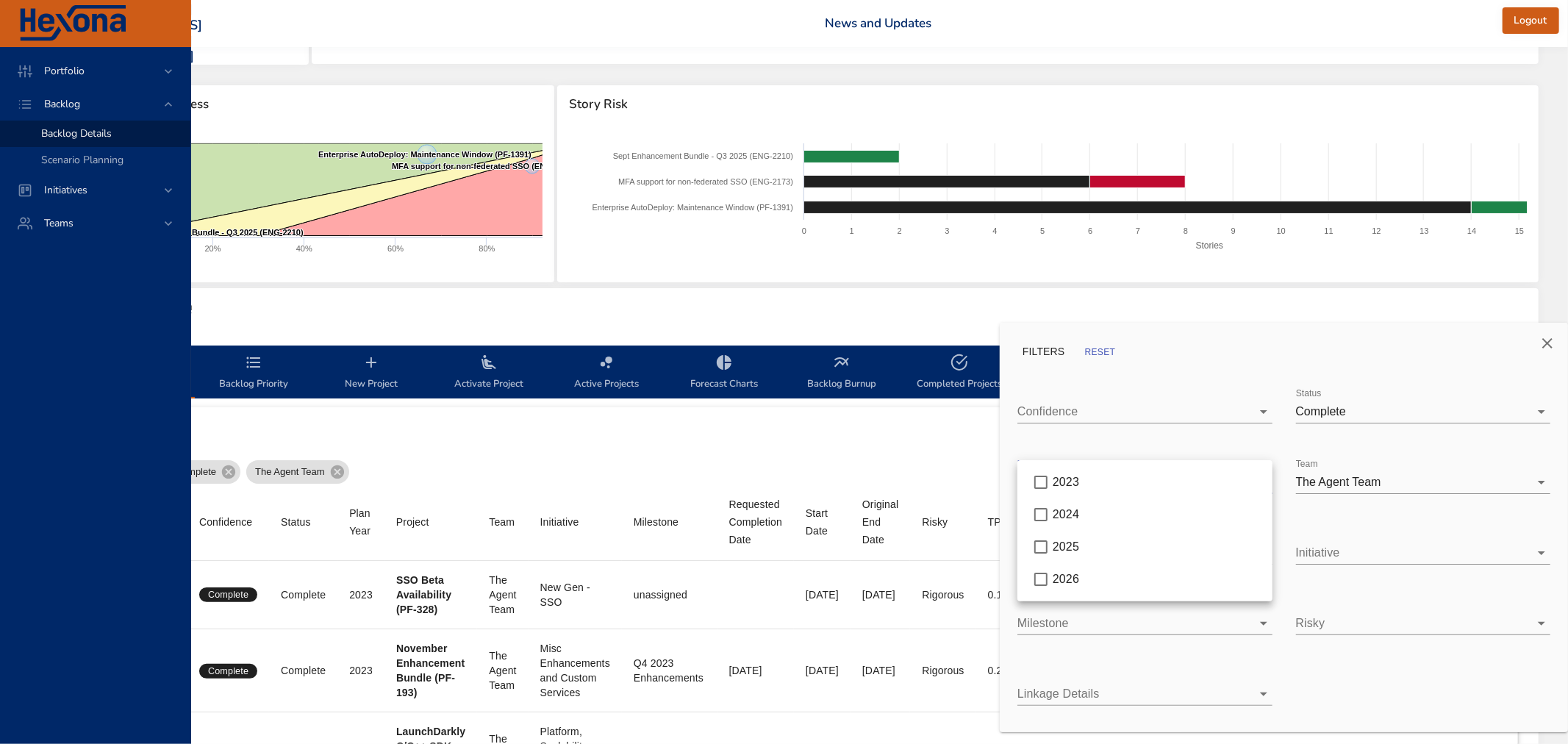
type input "*"
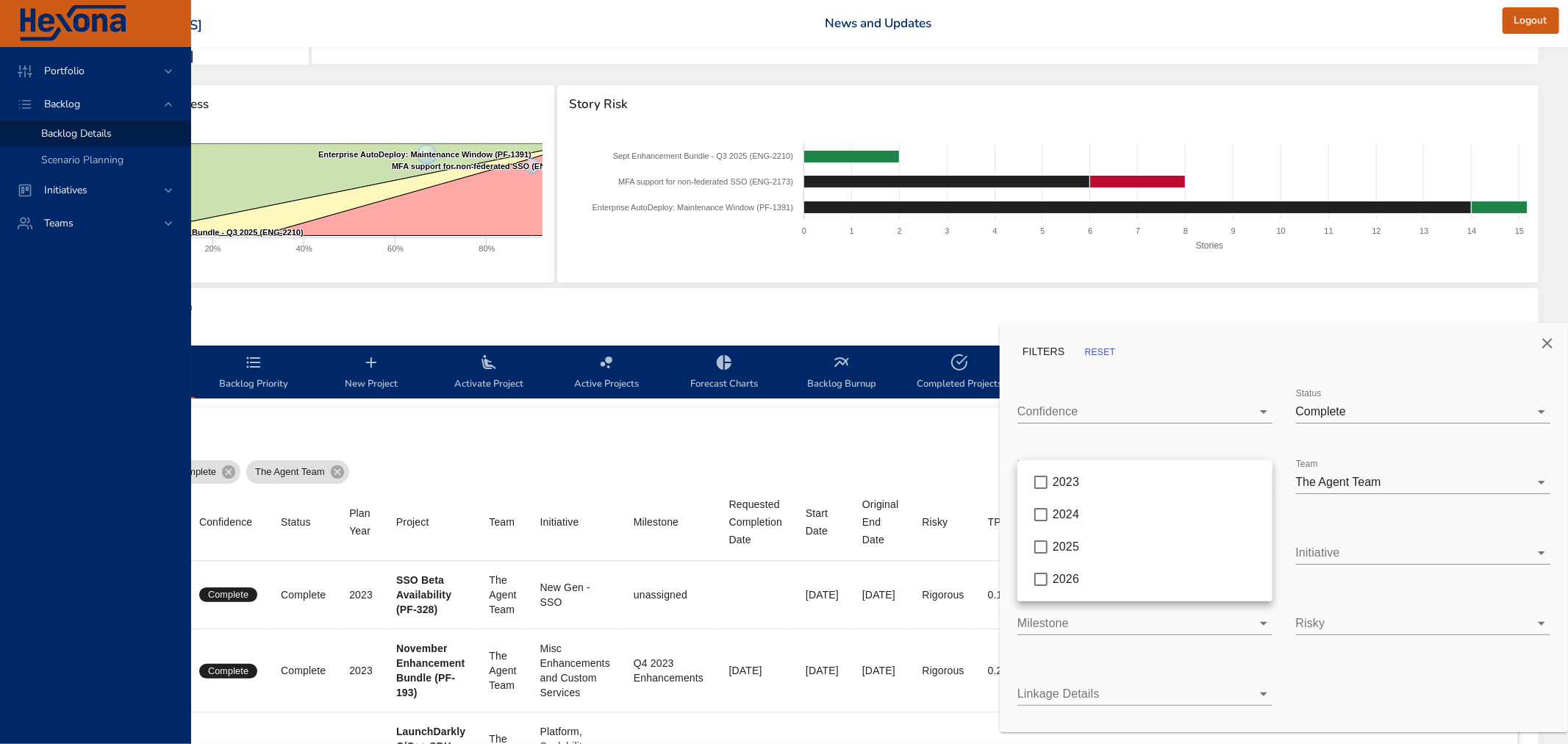
type input "*"
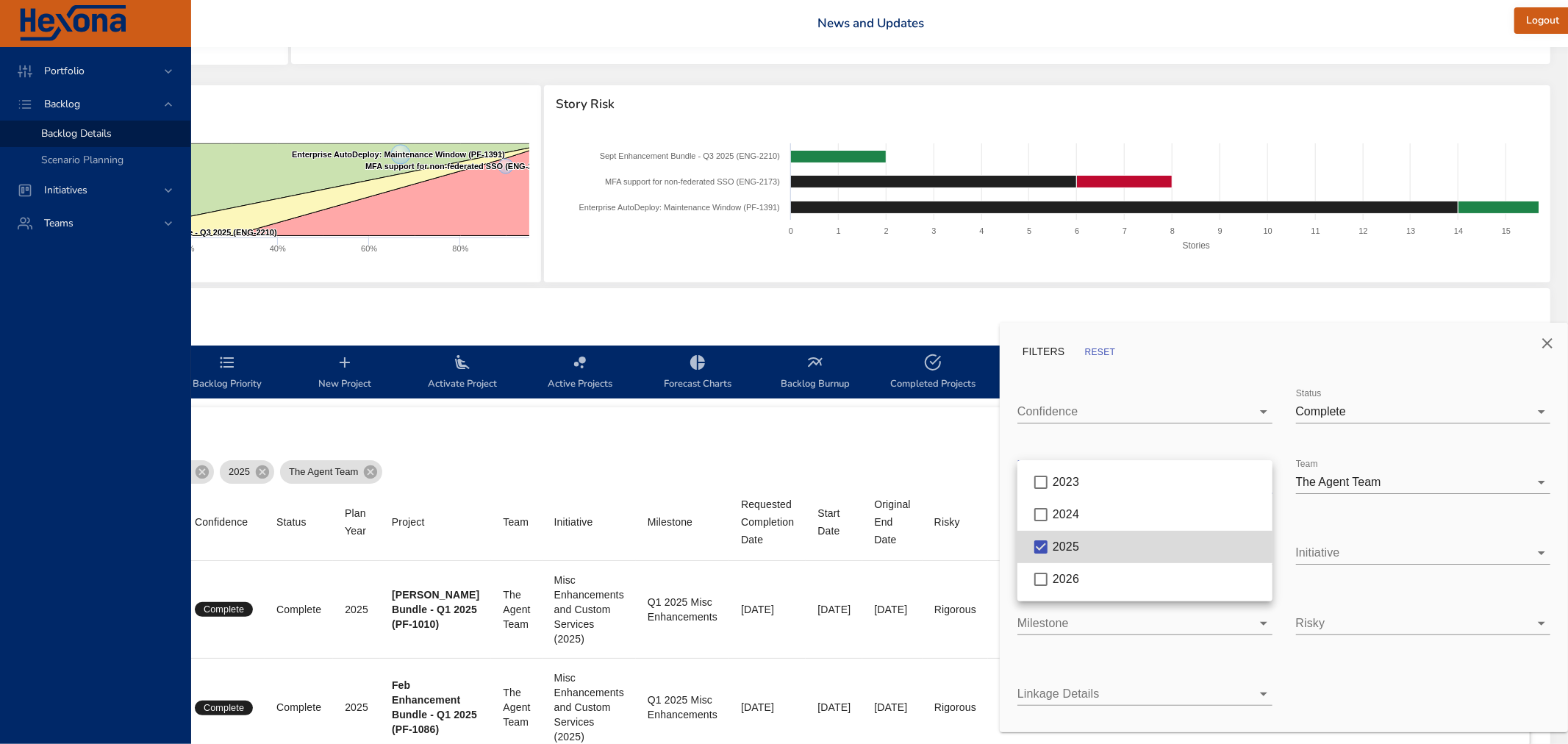
click at [809, 438] on div at bounding box center [784, 372] width 1568 height 744
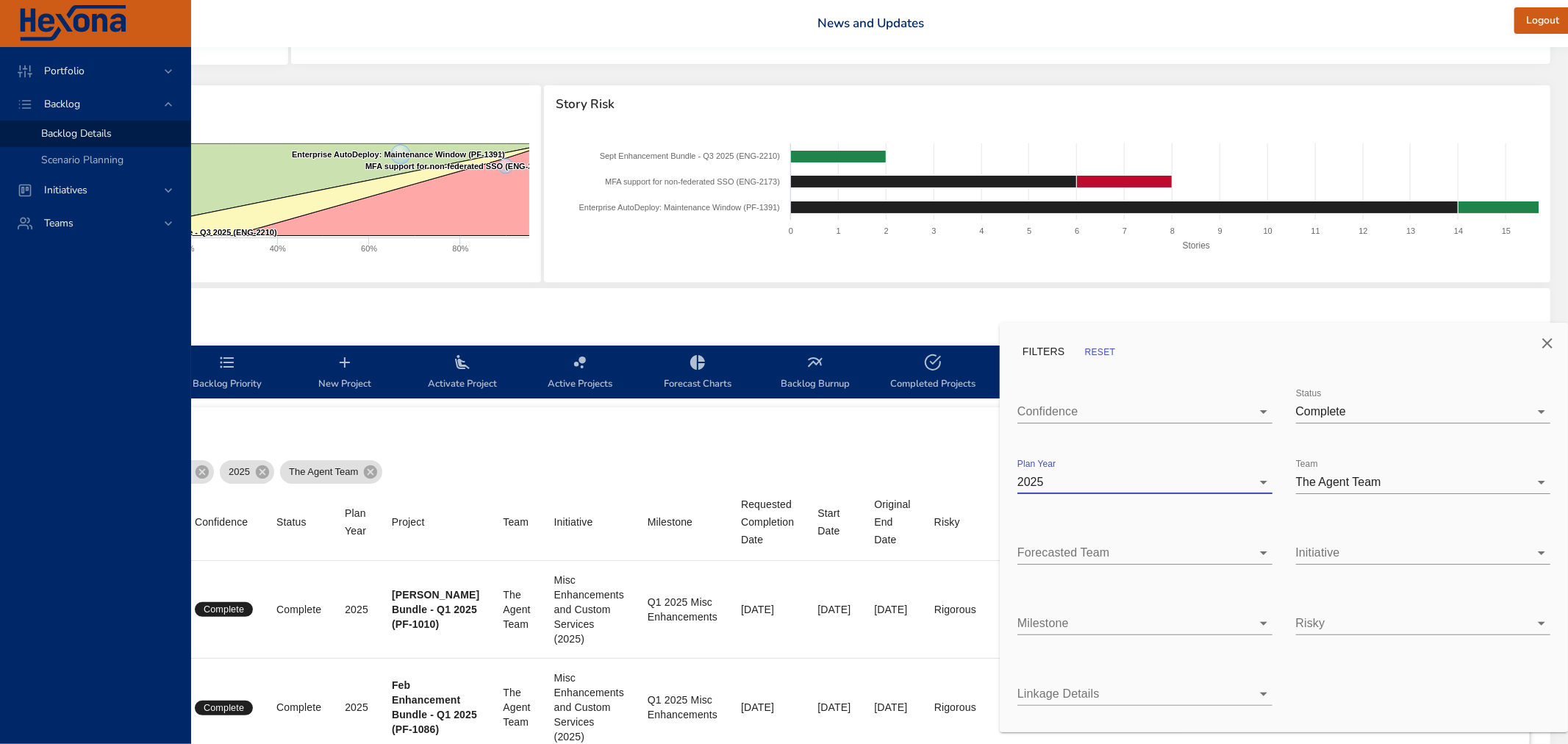
click at [1547, 340] on icon "Close" at bounding box center [1547, 343] width 17 height 17
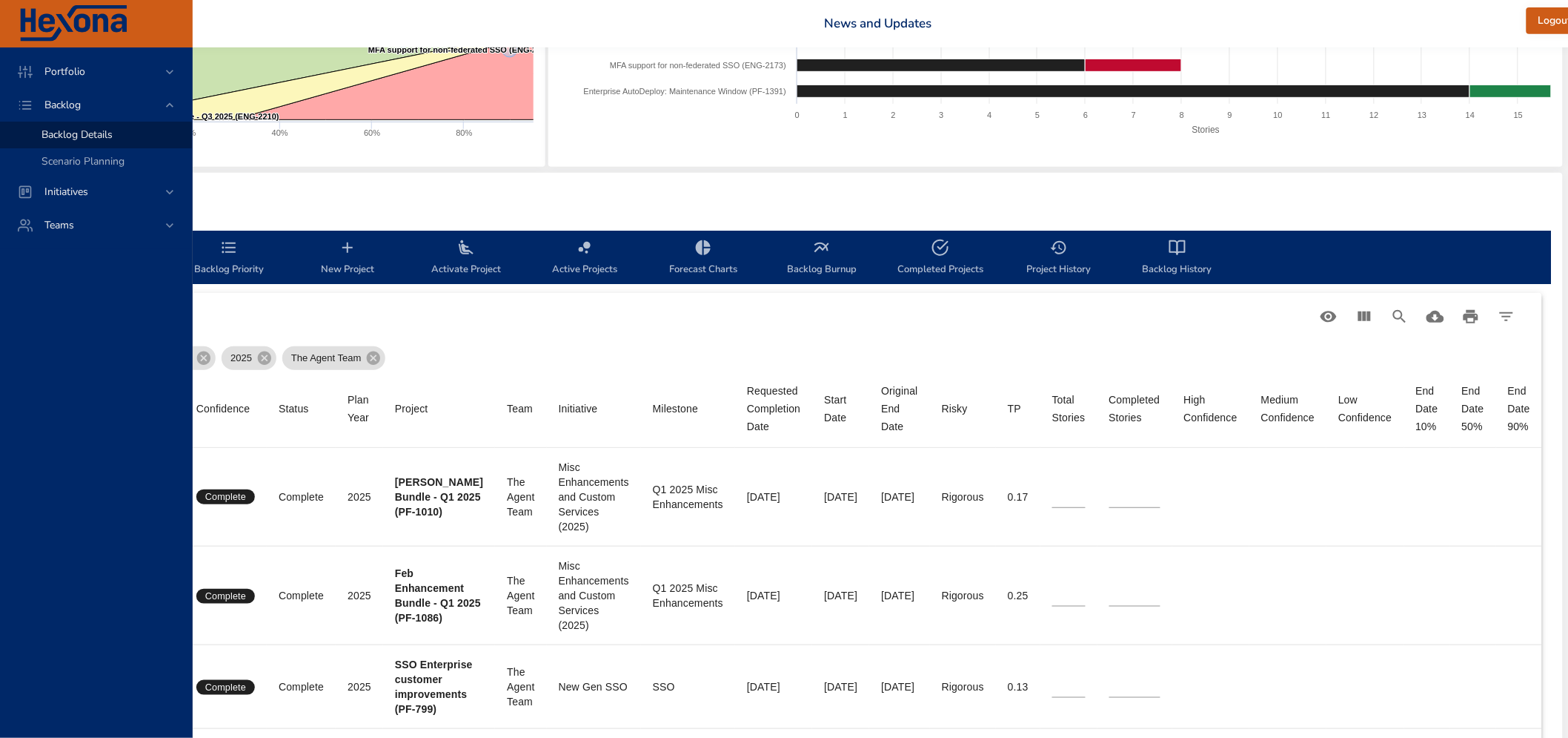
scroll to position [0, 183]
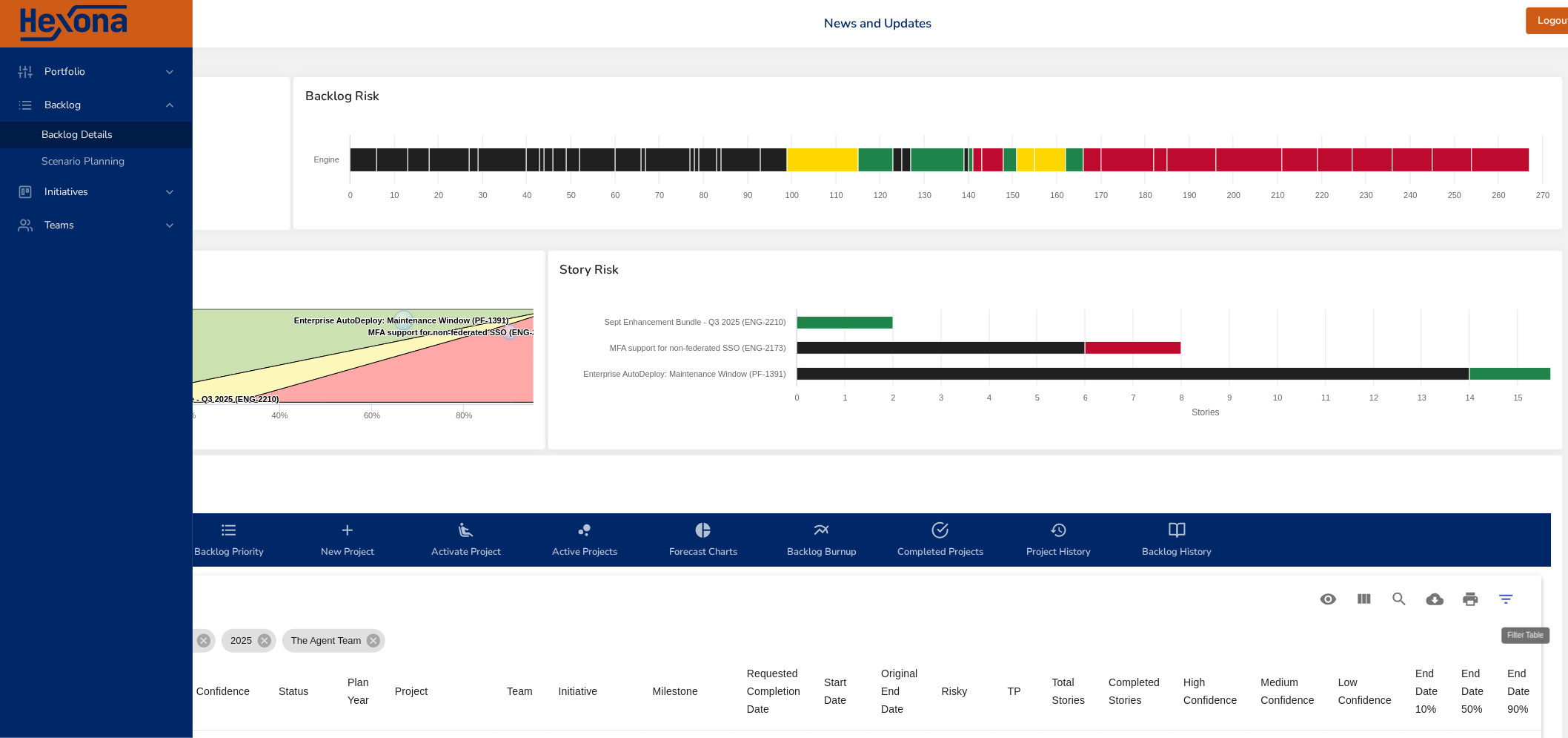
click at [1513, 598] on icon "Filter Table" at bounding box center [1506, 599] width 13 height 9
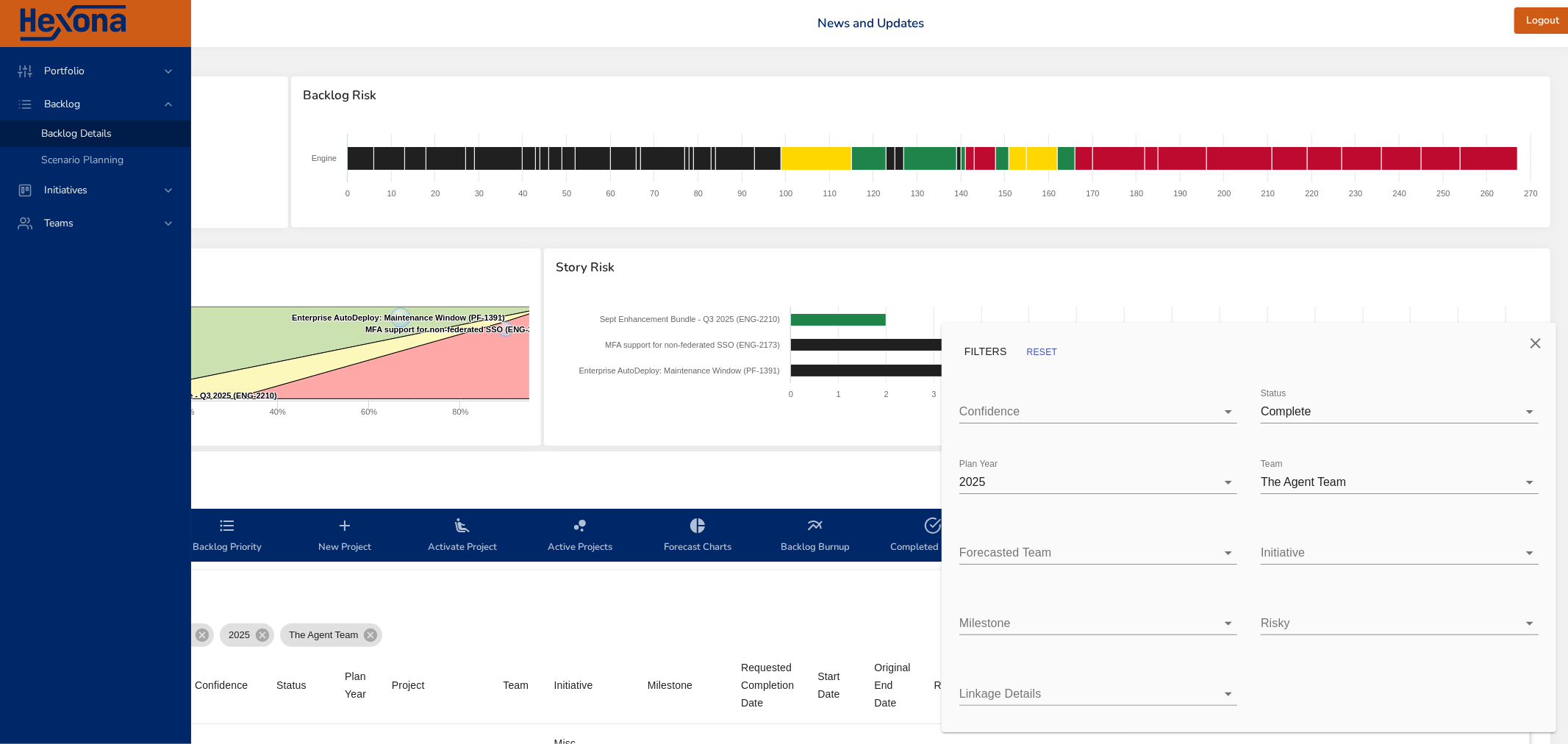
click at [1363, 401] on body "Portfolio Backlog Backlog Details Scenario Planning Initiatives Teams [PERSON_N…" at bounding box center [602, 372] width 1568 height 744
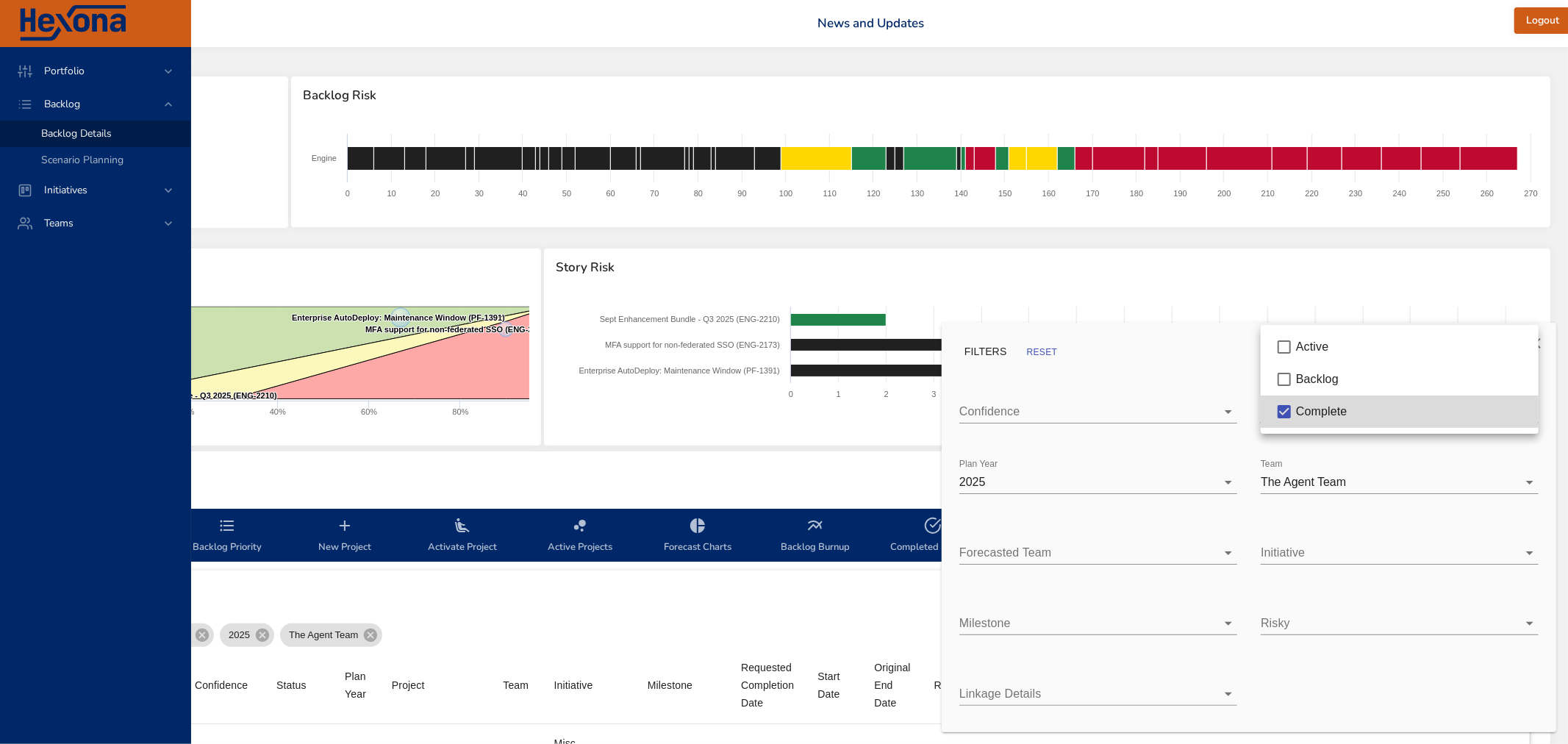
click at [1351, 385] on div "Backlog" at bounding box center [1411, 379] width 231 height 17
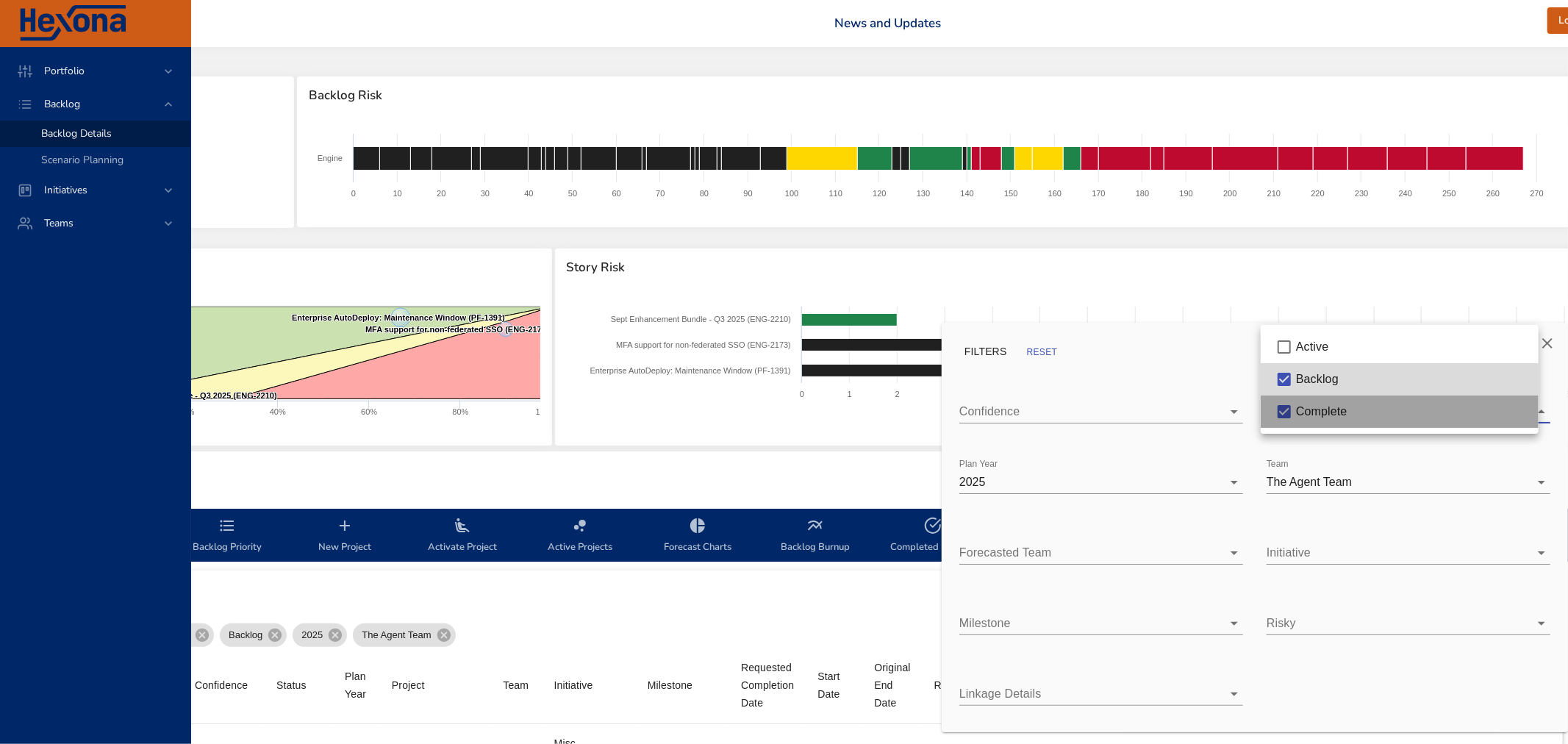
click at [1348, 413] on div "Complete" at bounding box center [1411, 411] width 231 height 17
type input "**"
type input "*"
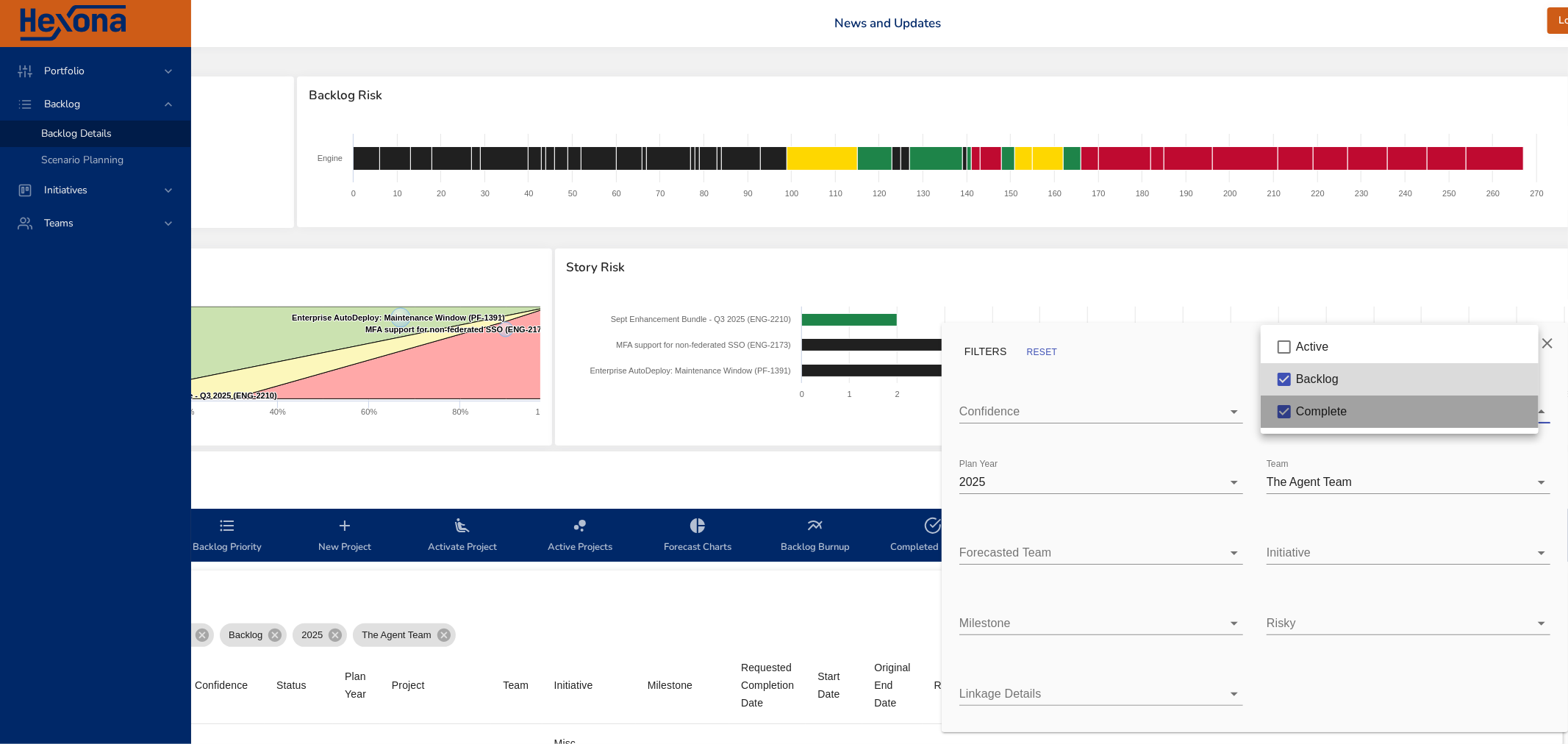
type input "*"
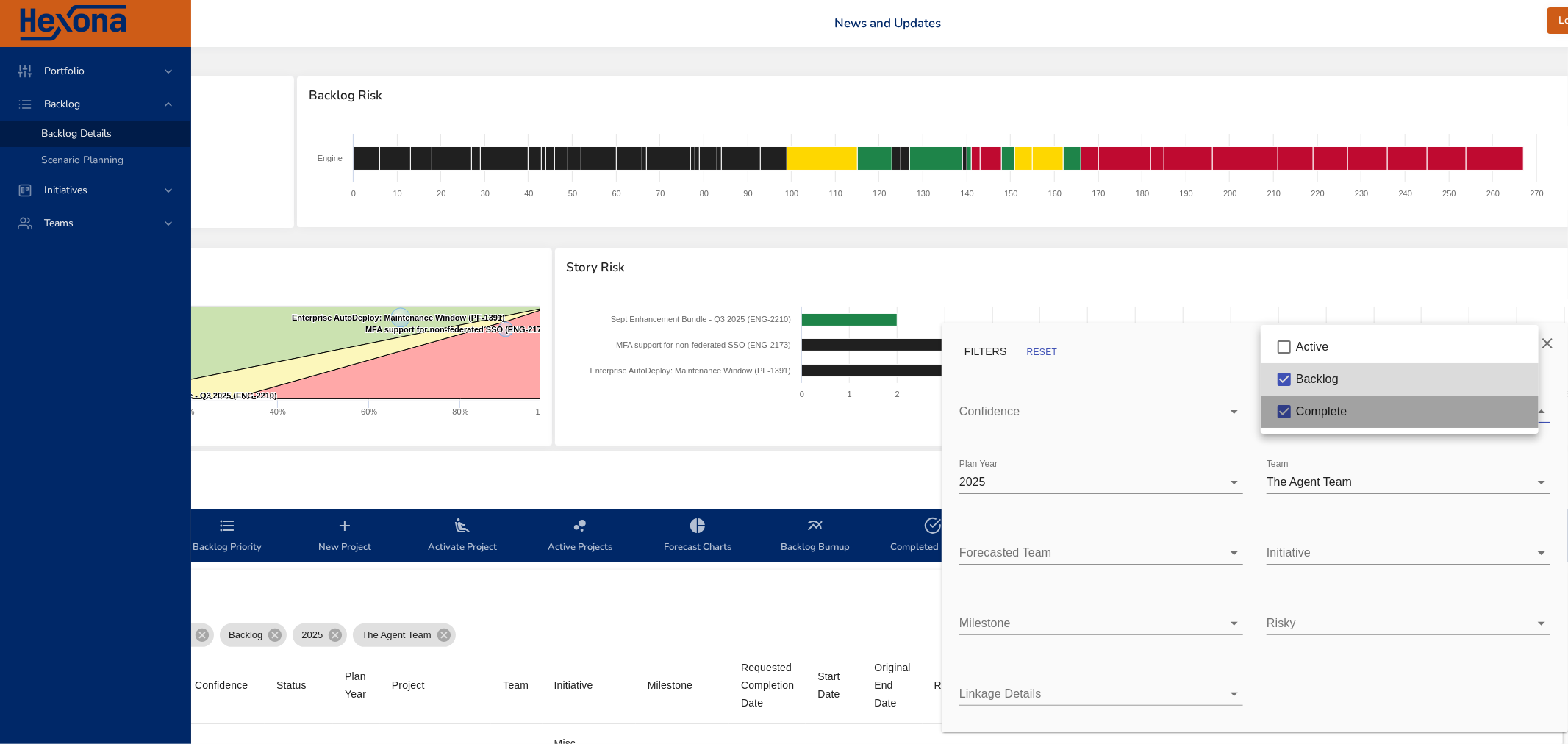
type input "*"
type input "**"
type input "*"
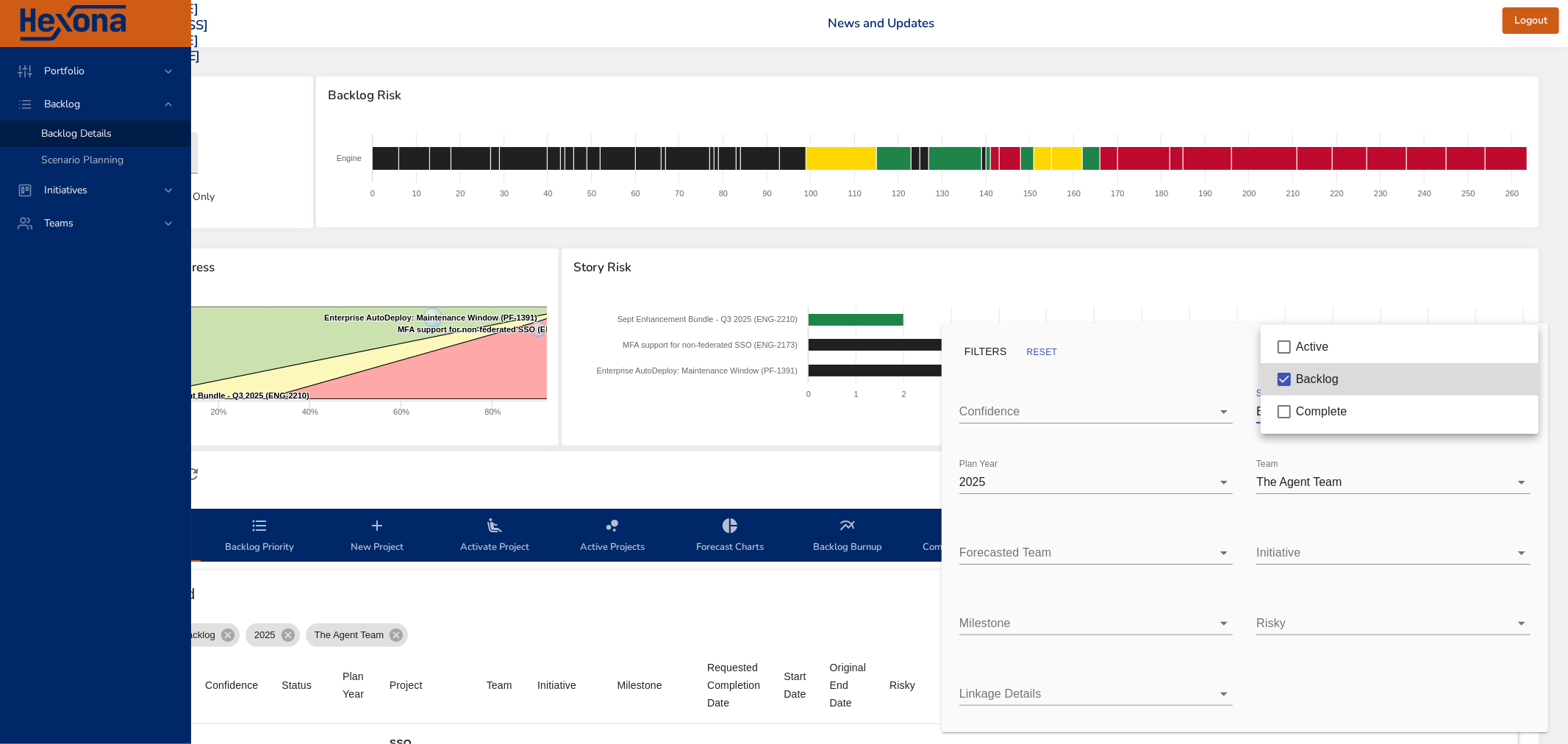
click at [1027, 480] on div at bounding box center [784, 372] width 1568 height 744
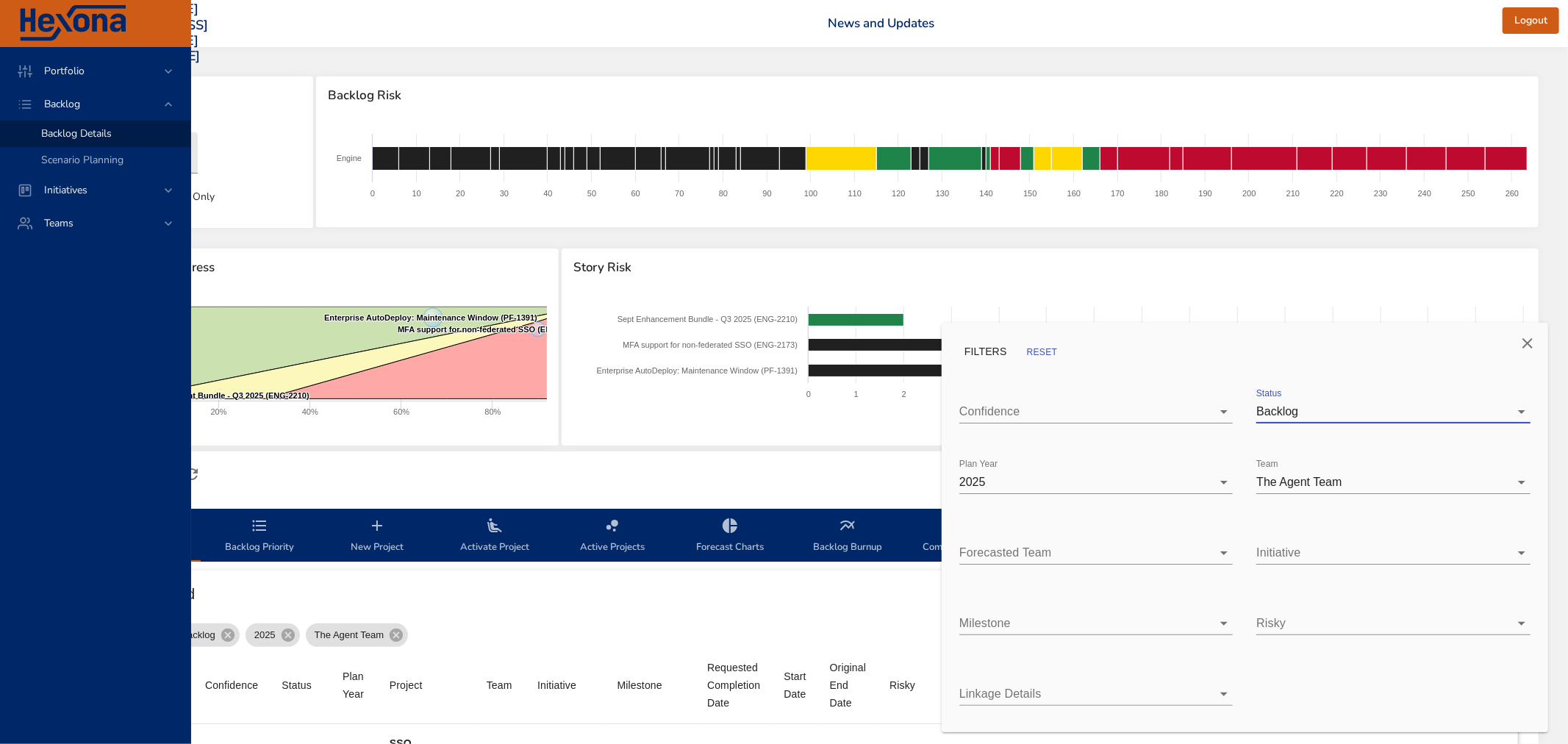
click at [1026, 479] on body "Portfolio Backlog Backlog Details Scenario Planning Initiatives Teams [PERSON_N…" at bounding box center [635, 372] width 1568 height 744
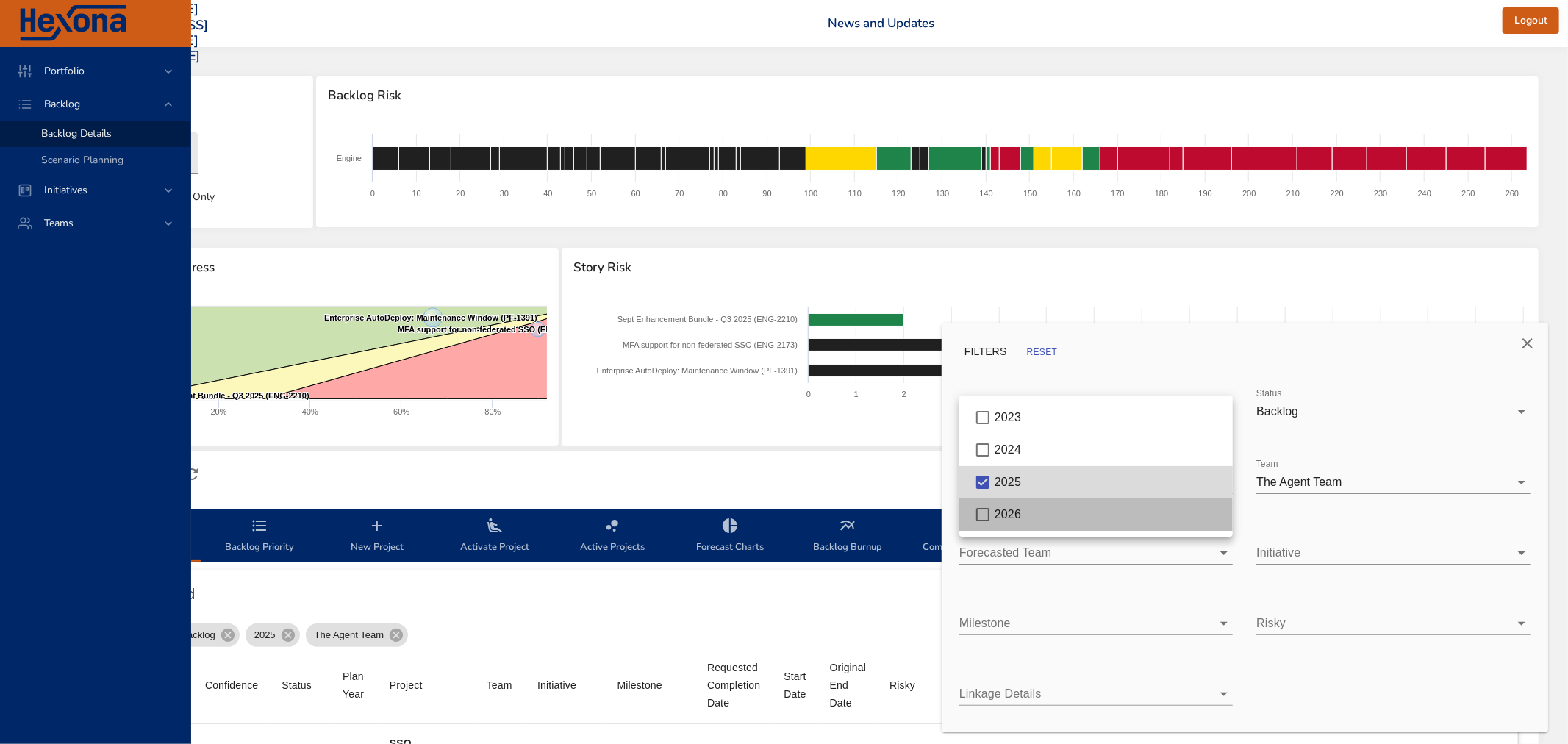
click at [1009, 517] on span "2026" at bounding box center [1008, 514] width 26 height 12
type input "**"
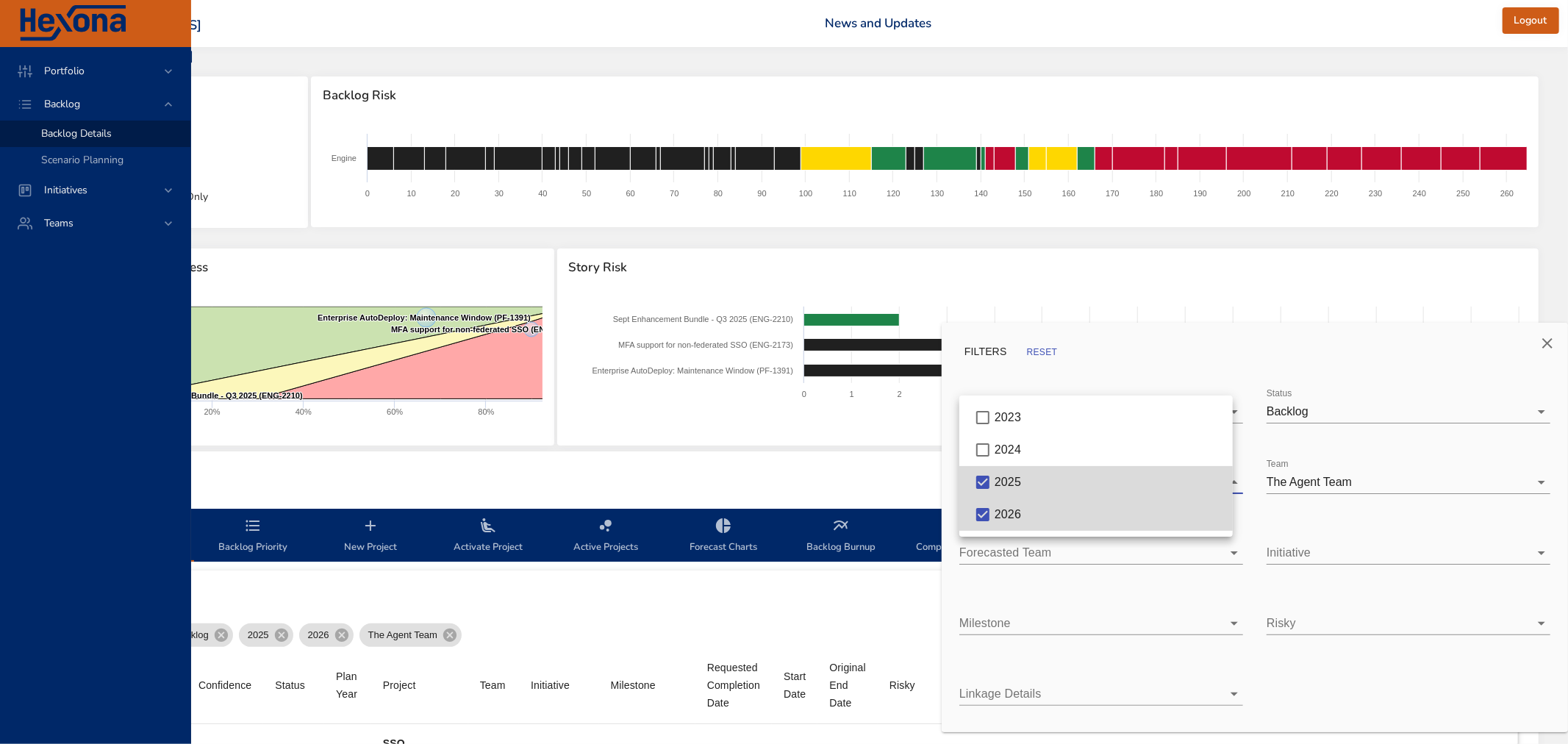
click at [857, 473] on div at bounding box center [784, 372] width 1568 height 744
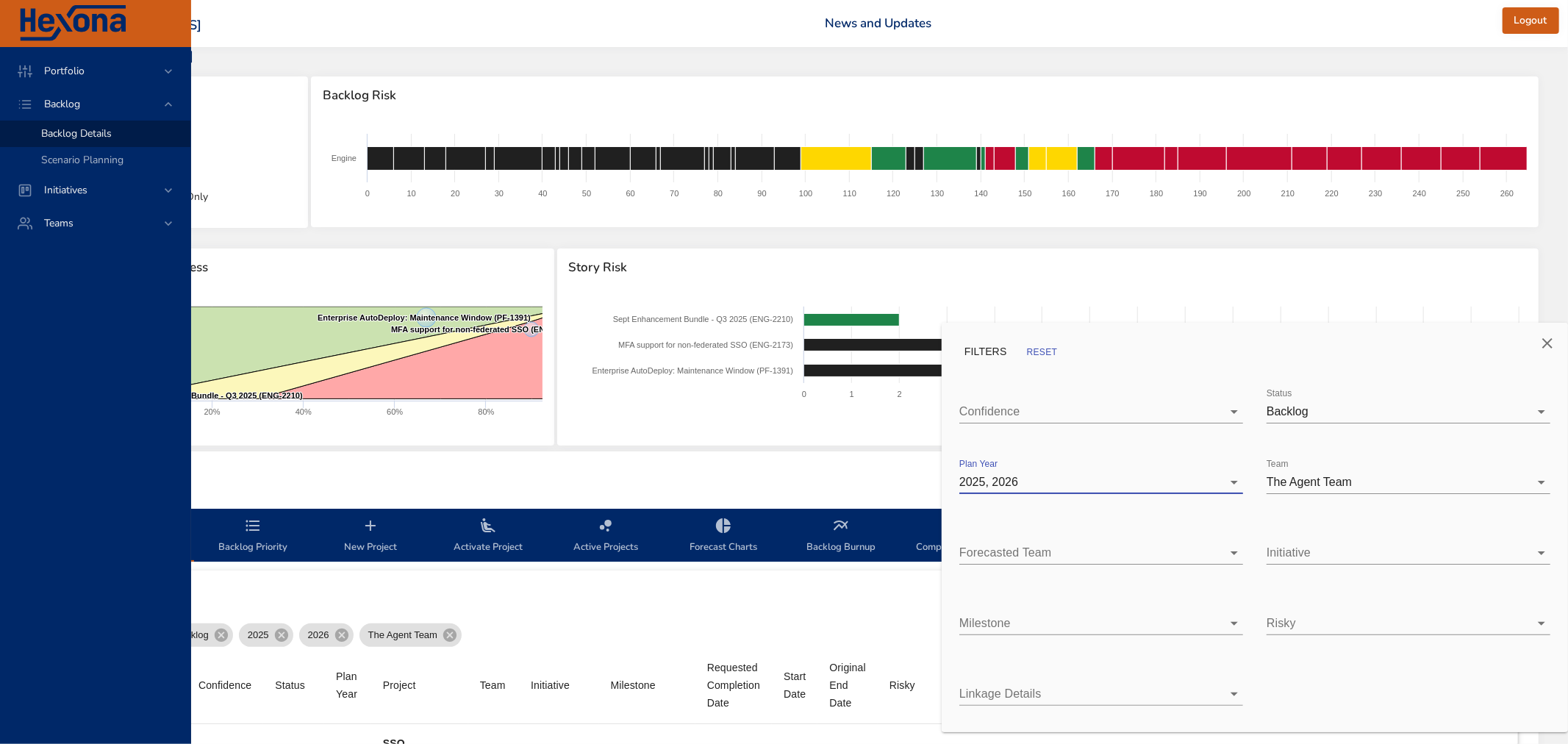
click at [1551, 336] on icon "Close" at bounding box center [1547, 343] width 17 height 17
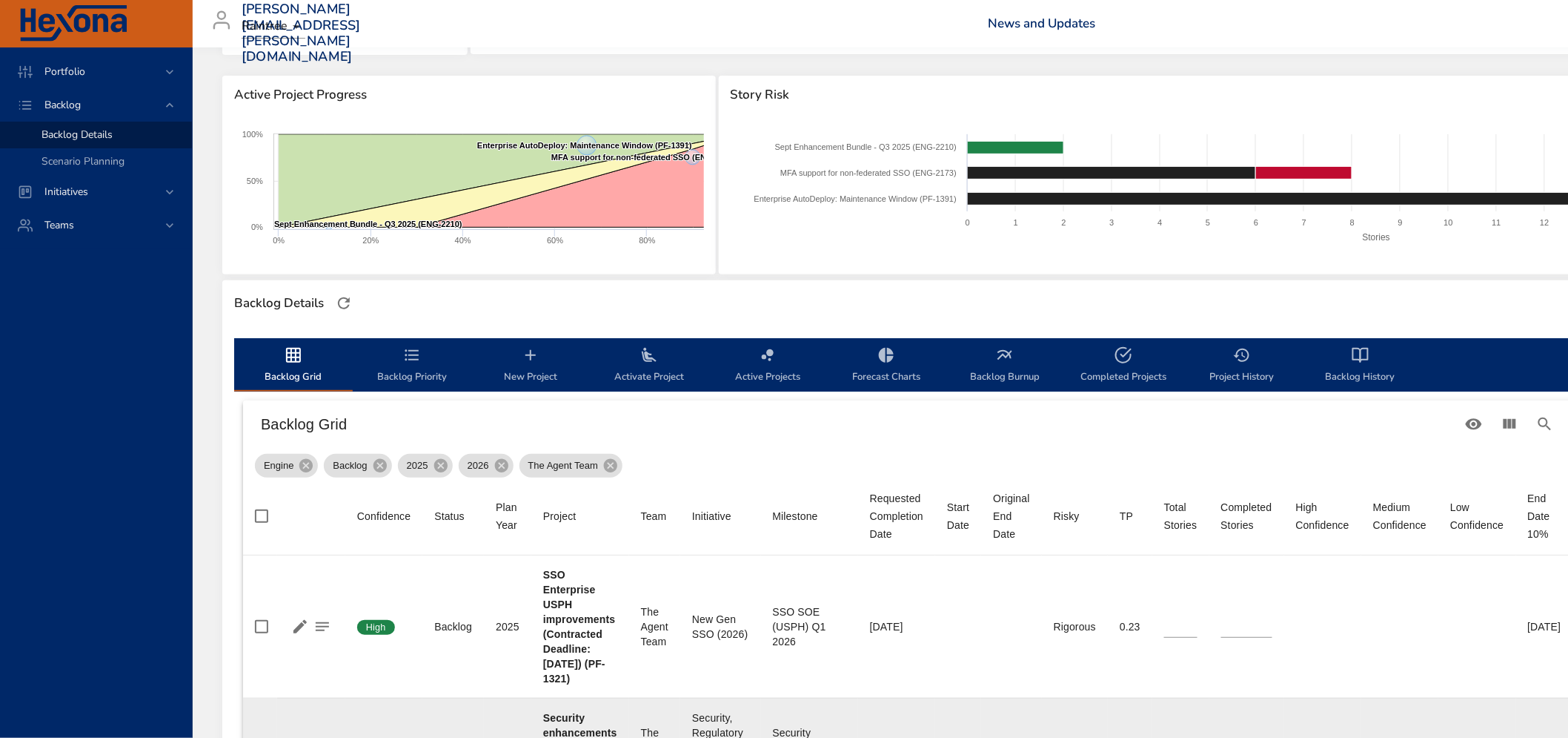
scroll to position [0, 0]
